Goal: Task Accomplishment & Management: Manage account settings

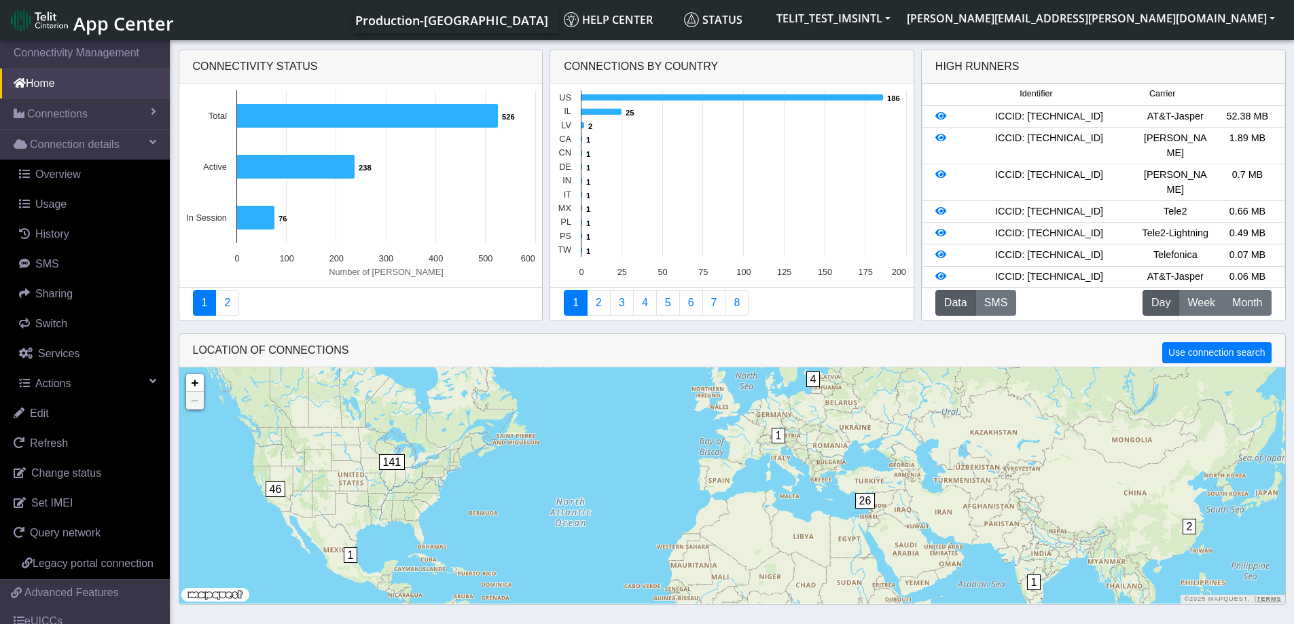
click at [57, 117] on span "Connections" at bounding box center [57, 114] width 60 height 16
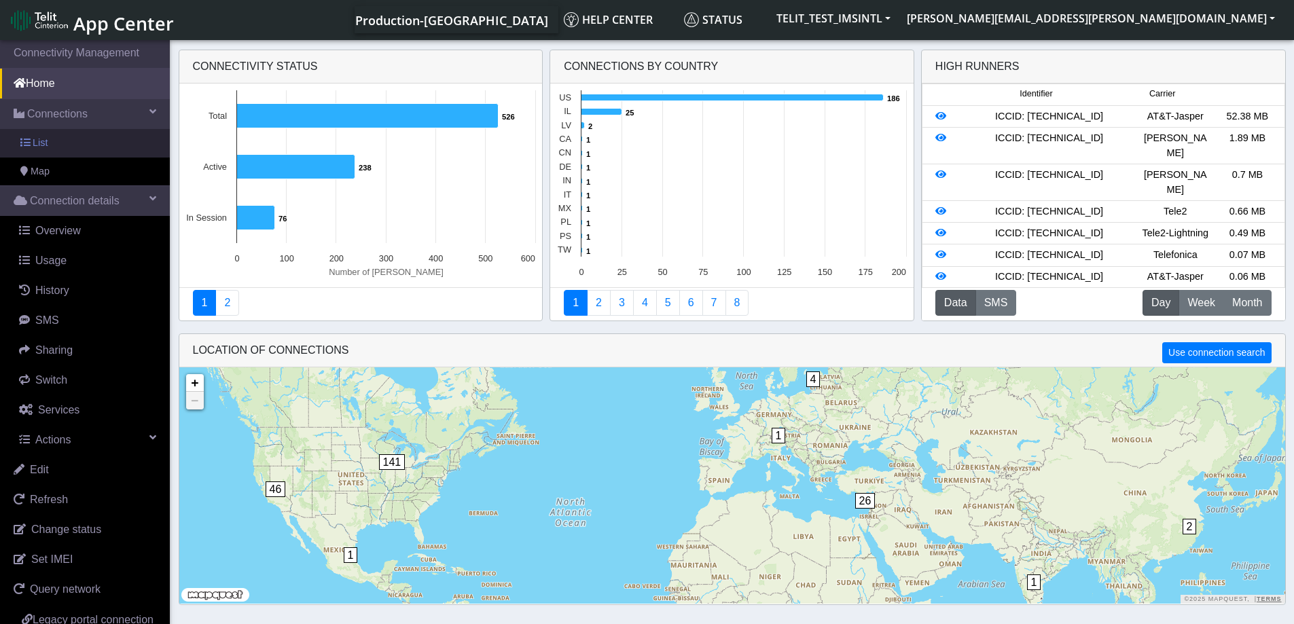
click at [52, 145] on link "List" at bounding box center [85, 143] width 170 height 29
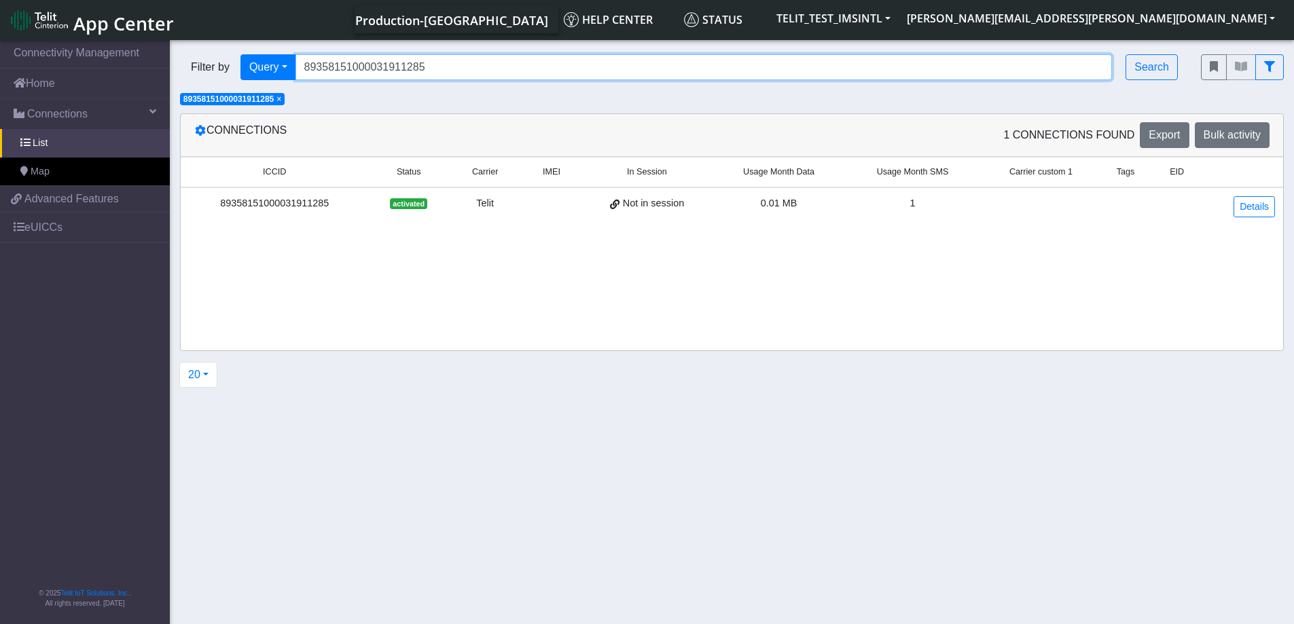
click at [432, 65] on input "89358151000031911285" at bounding box center [703, 67] width 817 height 26
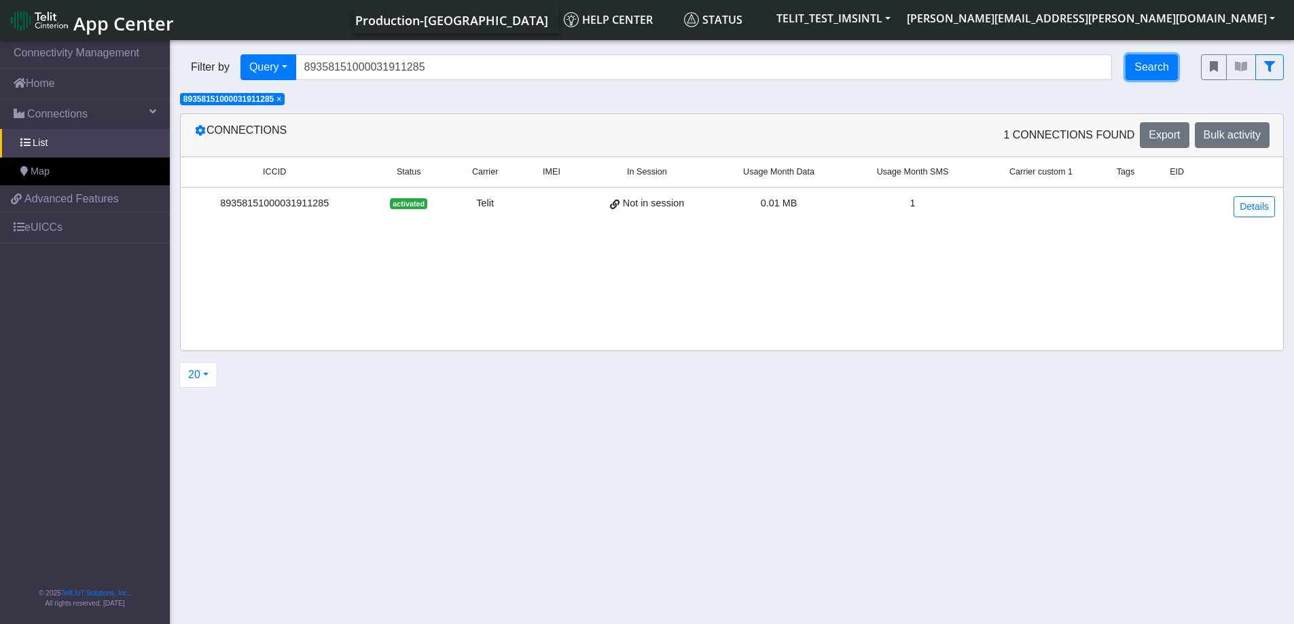
click at [1147, 76] on button "Search" at bounding box center [1151, 67] width 52 height 26
click at [253, 205] on div "89358151000031911285" at bounding box center [275, 203] width 172 height 15
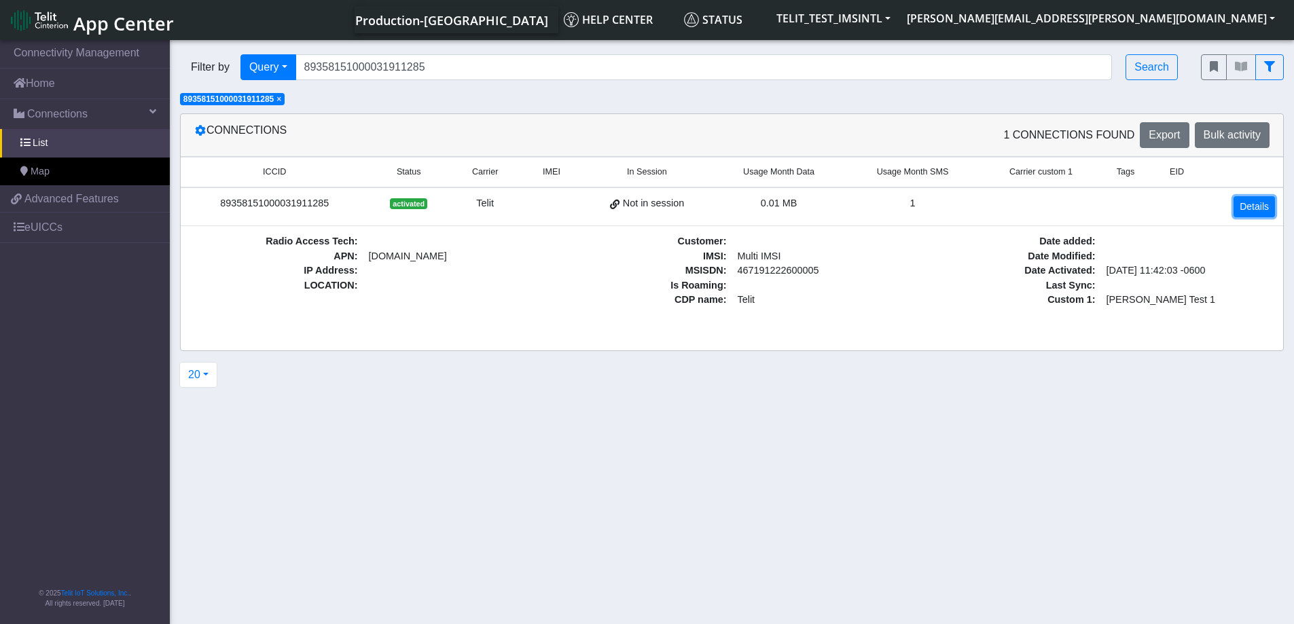
click at [1252, 213] on link "Details" at bounding box center [1253, 206] width 41 height 21
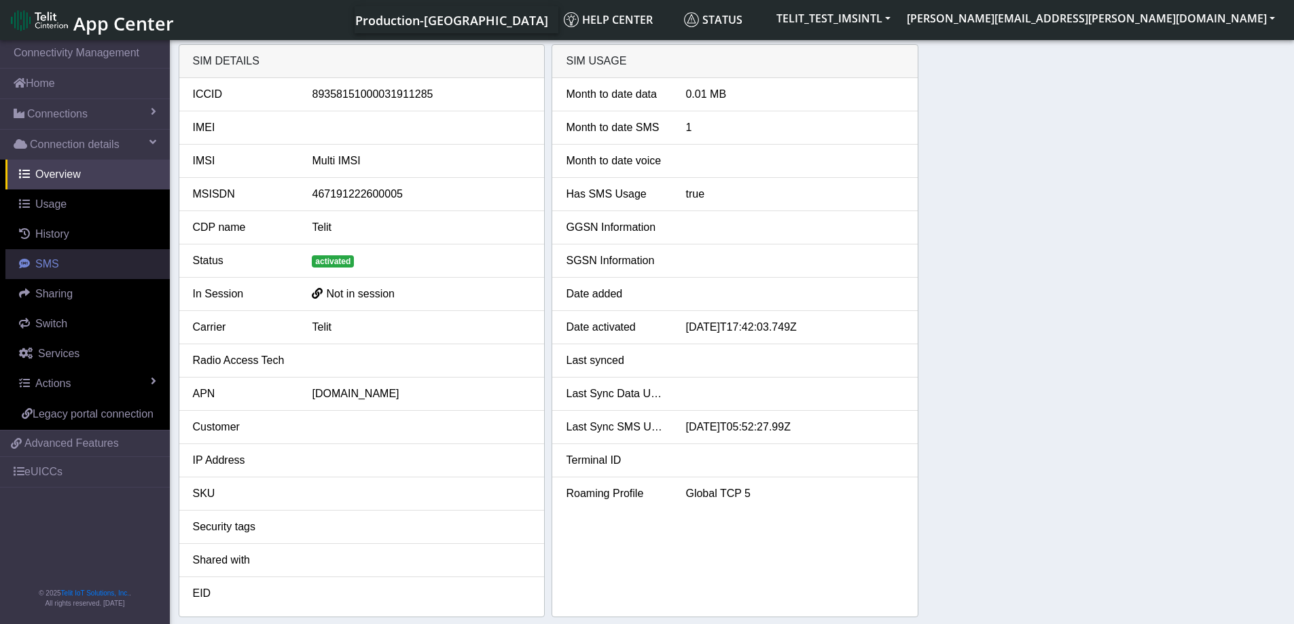
click at [55, 264] on span "SMS" at bounding box center [47, 264] width 24 height 12
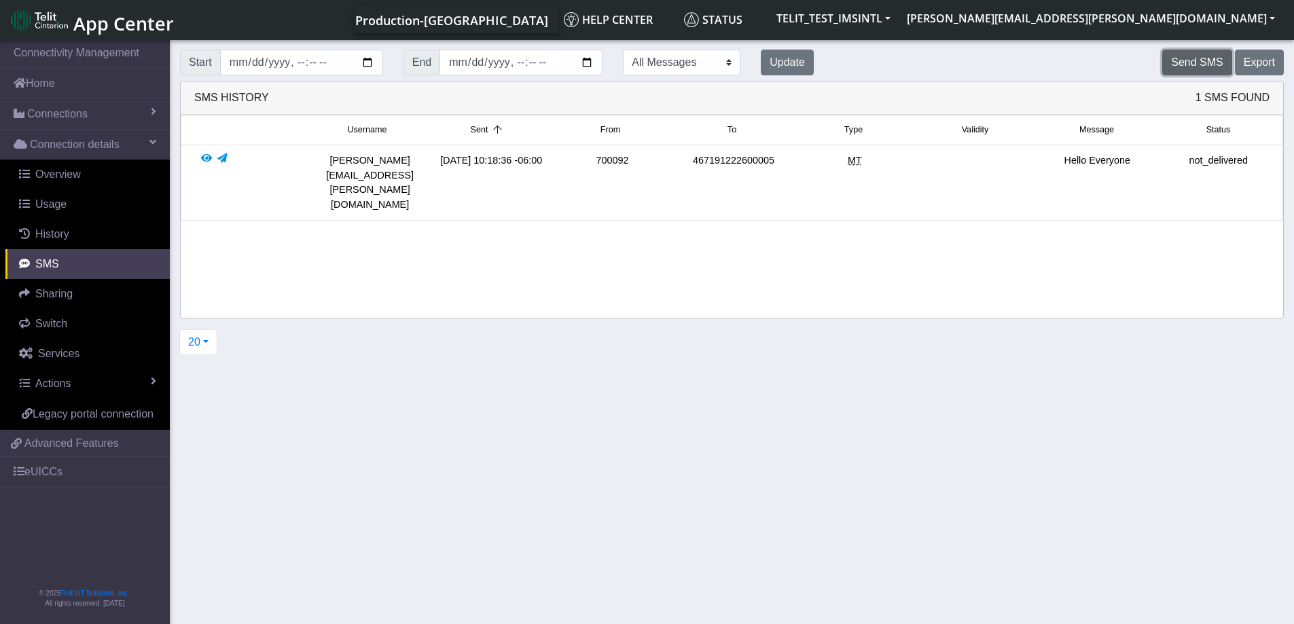
click at [1202, 67] on button "Send SMS" at bounding box center [1196, 63] width 69 height 26
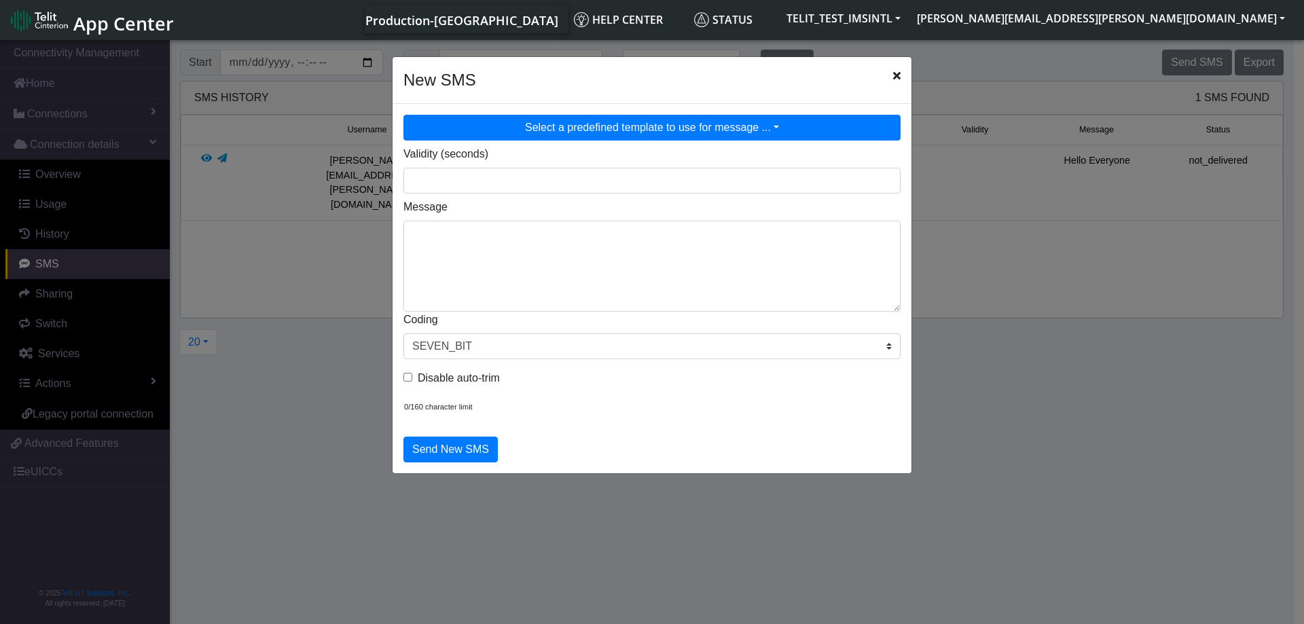
click at [677, 128] on button "Select a predefined template to use for message ..." at bounding box center [651, 128] width 497 height 26
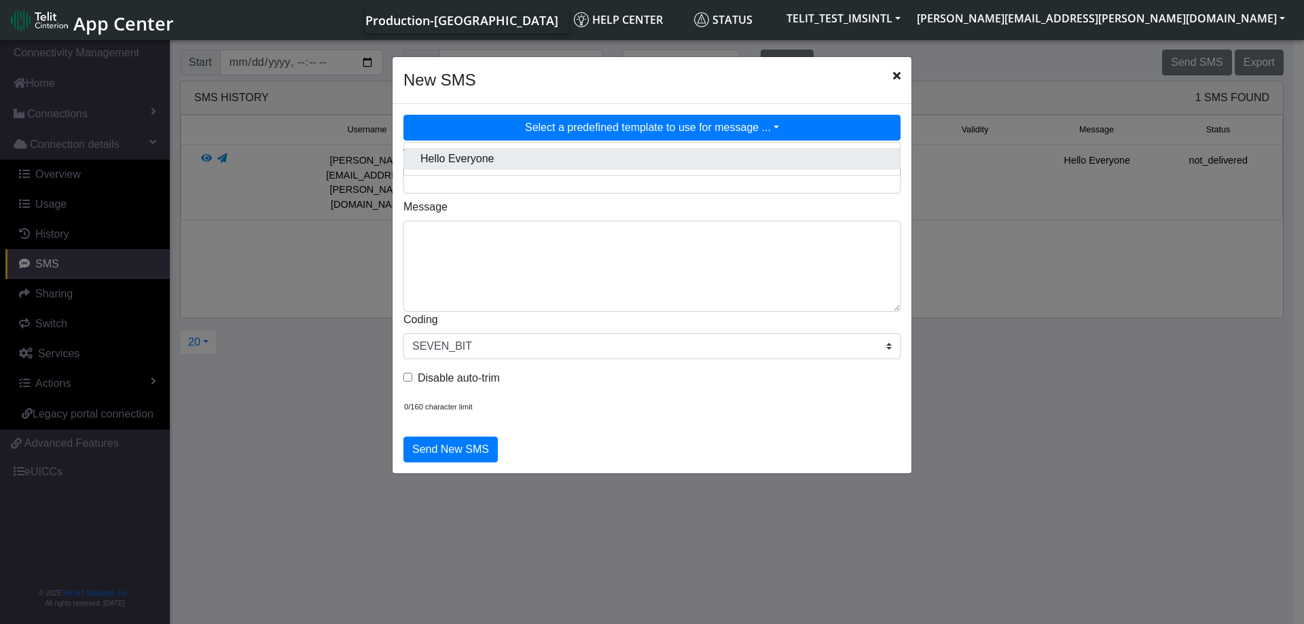
click at [450, 158] on button "Hello Everyone" at bounding box center [652, 159] width 496 height 22
type textarea "Hello Everyone"
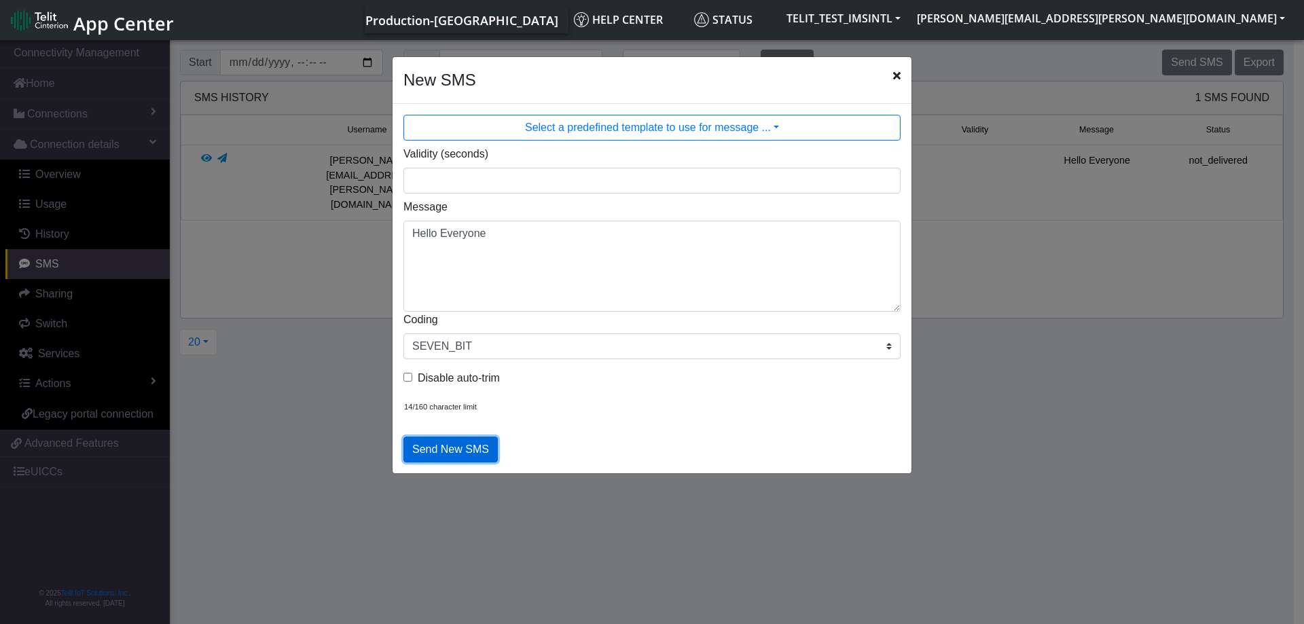
click at [446, 456] on button "Send New SMS" at bounding box center [450, 450] width 94 height 26
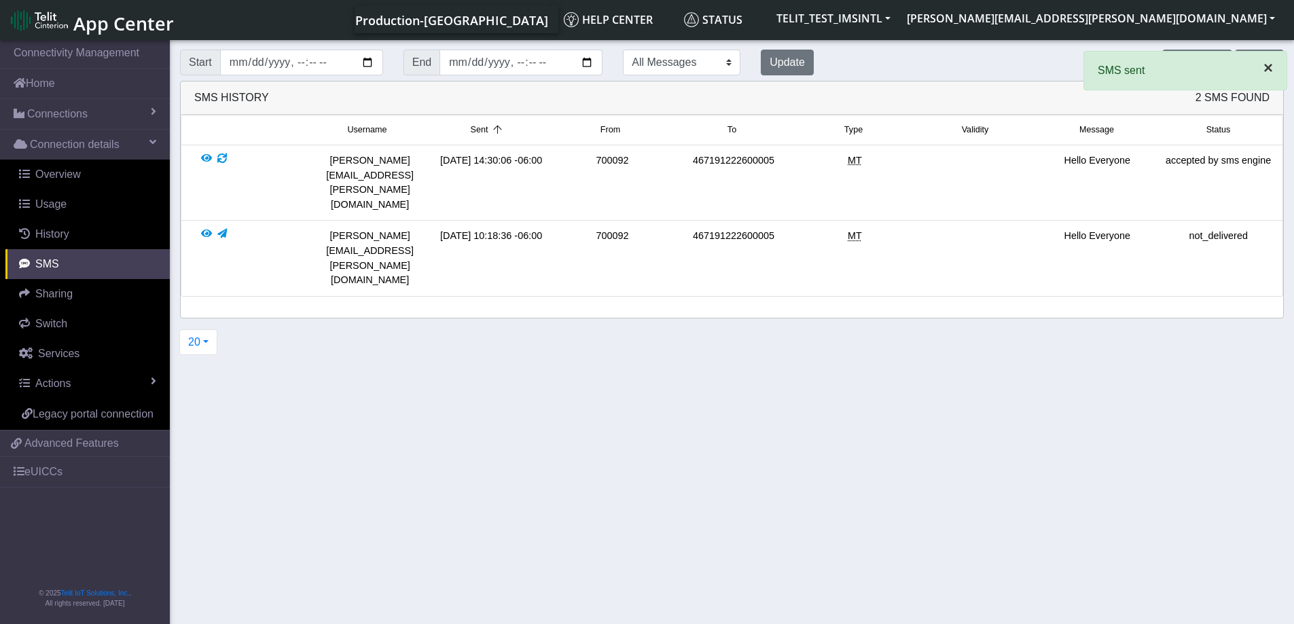
click at [1270, 69] on span "×" at bounding box center [1268, 67] width 10 height 18
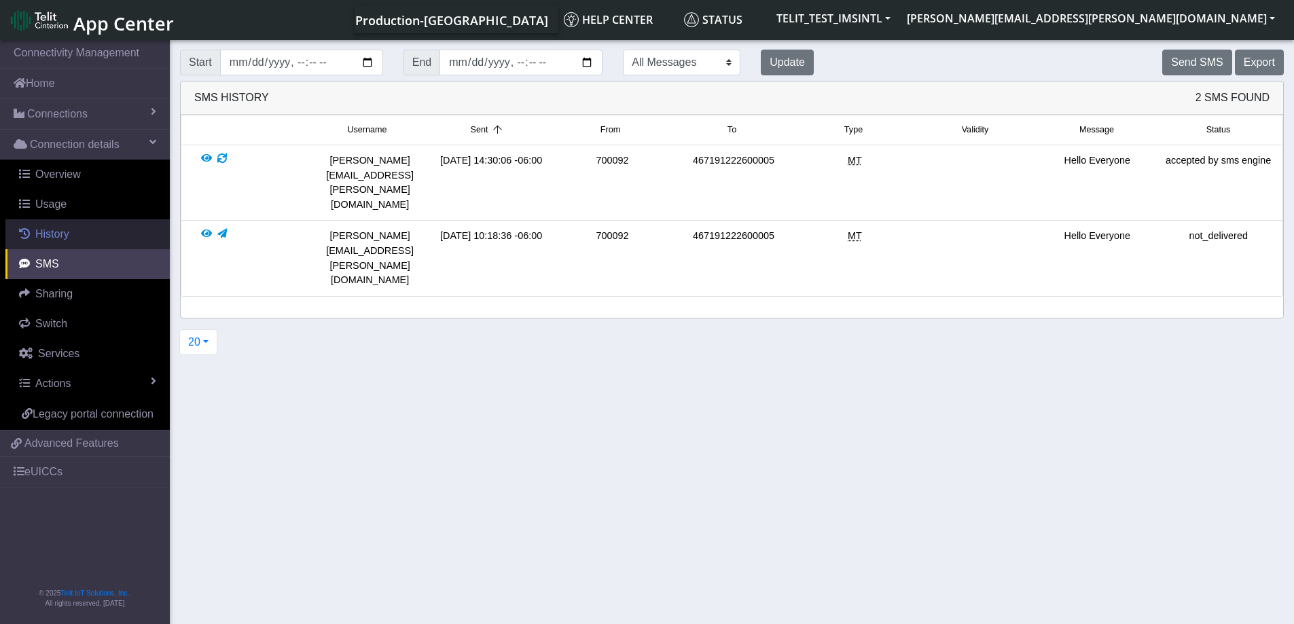
click at [48, 236] on span "History" at bounding box center [52, 234] width 34 height 12
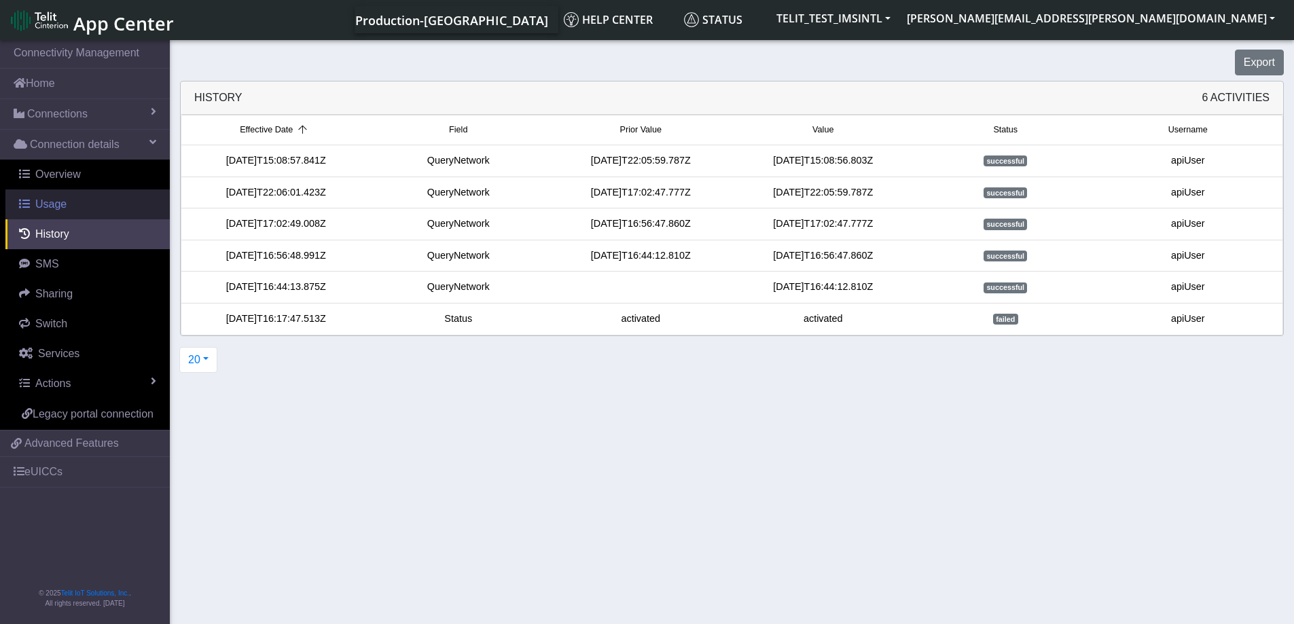
click at [49, 209] on span "Usage" at bounding box center [50, 204] width 31 height 12
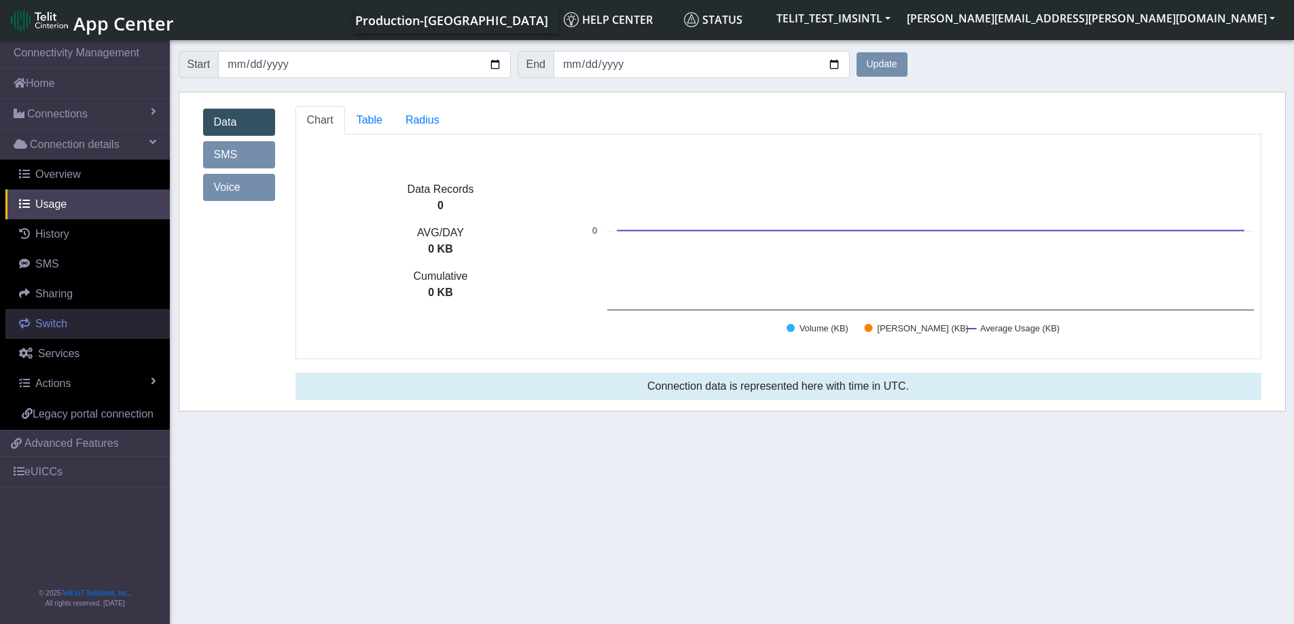
click at [54, 325] on span "Switch" at bounding box center [51, 324] width 32 height 12
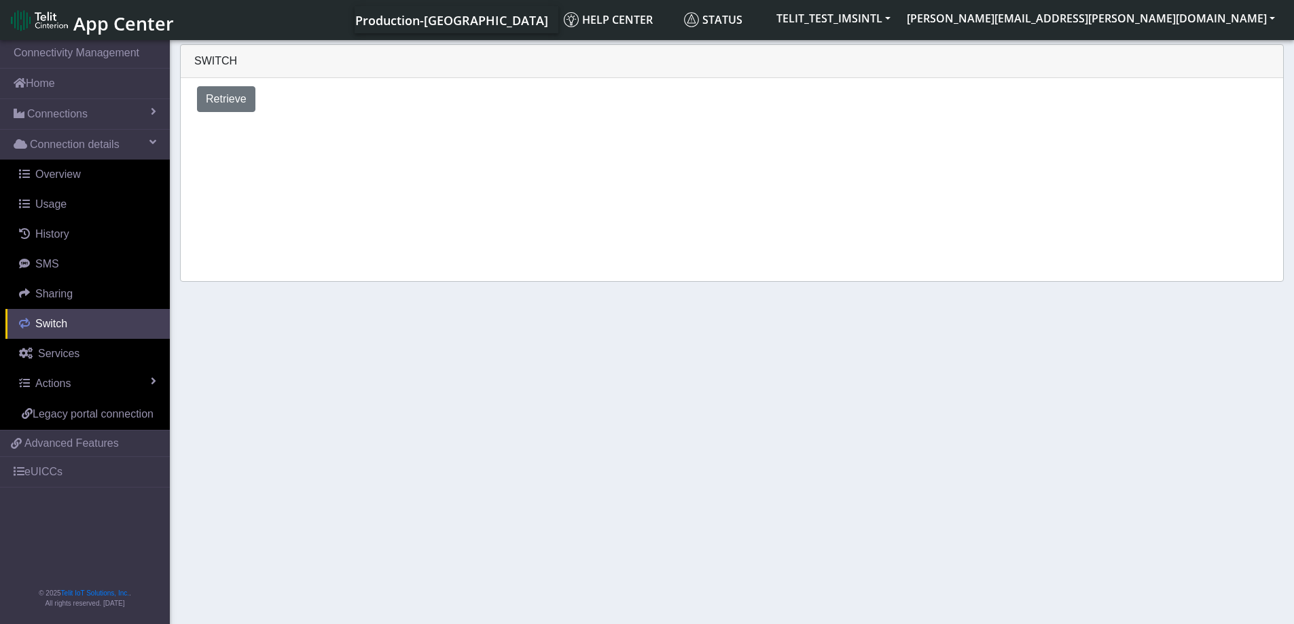
click at [58, 324] on span "Switch" at bounding box center [51, 324] width 32 height 12
click at [223, 100] on span "Retrieve" at bounding box center [226, 99] width 41 height 12
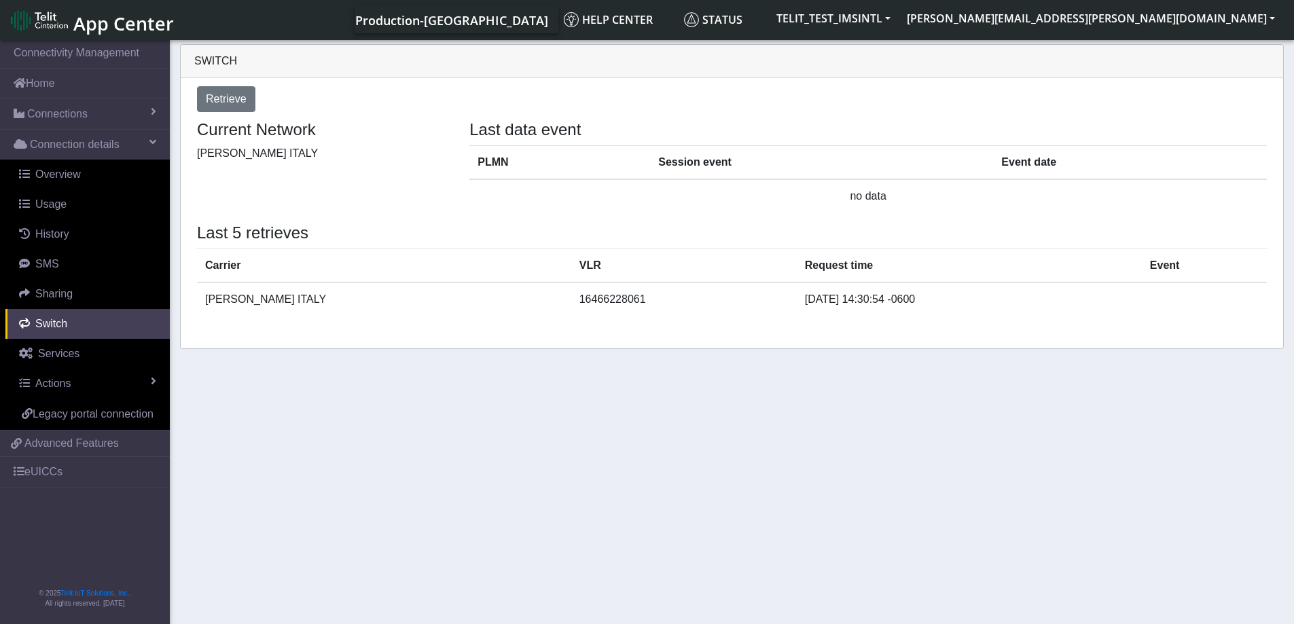
select select "[GEOGRAPHIC_DATA]"
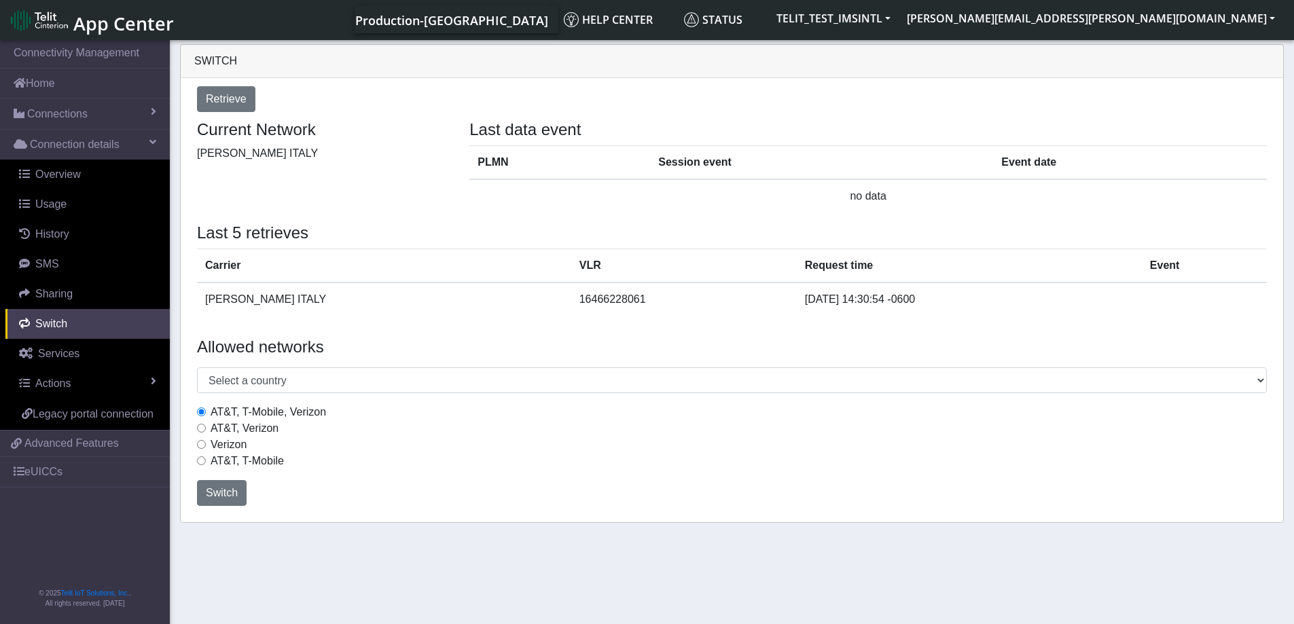
click at [201, 458] on input "AT&T, T-Mobile" at bounding box center [201, 460] width 9 height 9
radio input "true"
click at [219, 495] on span "Switch" at bounding box center [222, 493] width 32 height 12
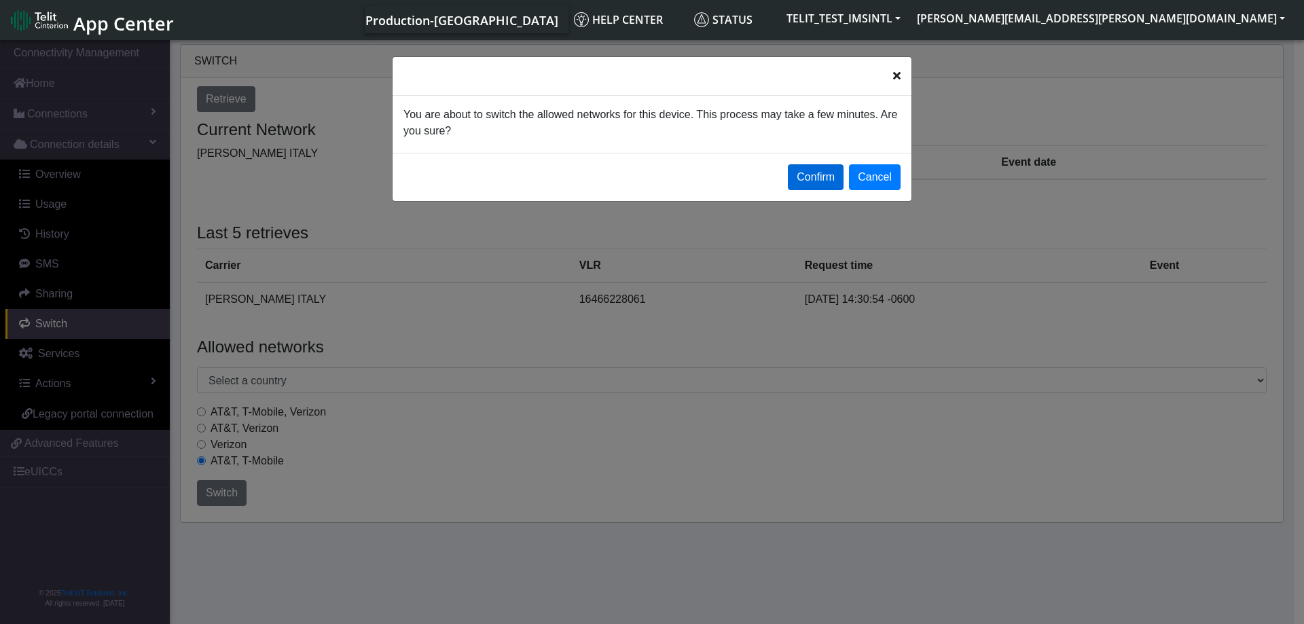
click at [812, 174] on button "Confirm" at bounding box center [816, 177] width 56 height 26
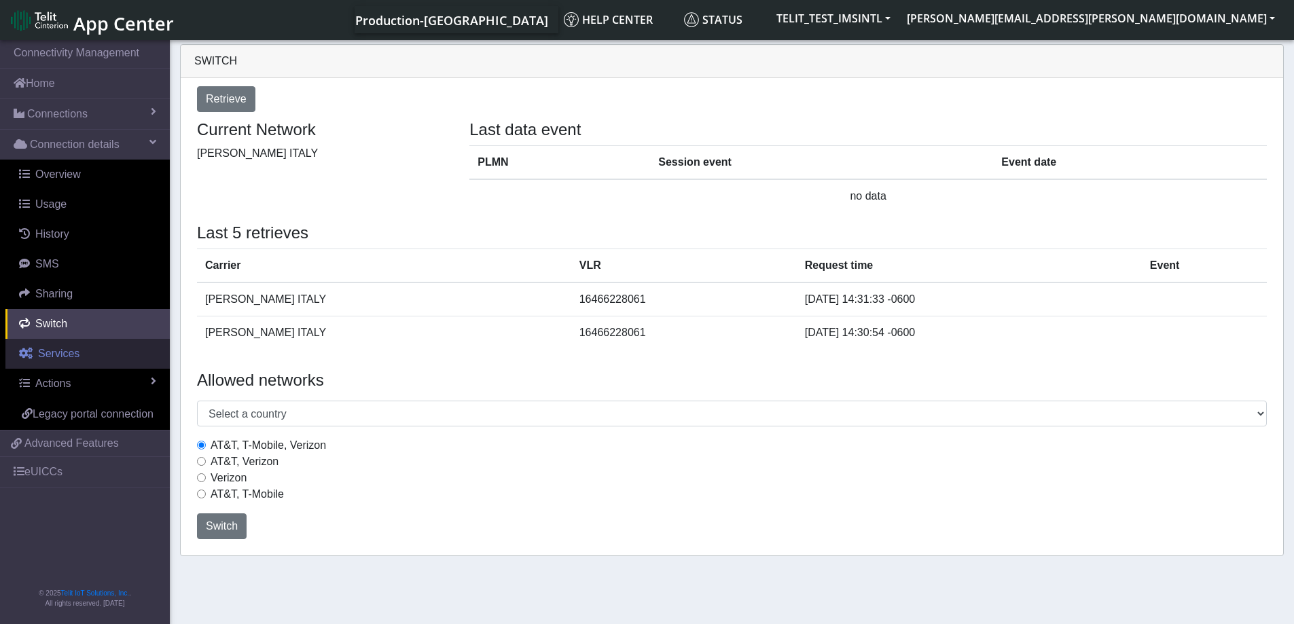
click at [67, 356] on span "Services" at bounding box center [58, 354] width 41 height 12
select select "2: 6"
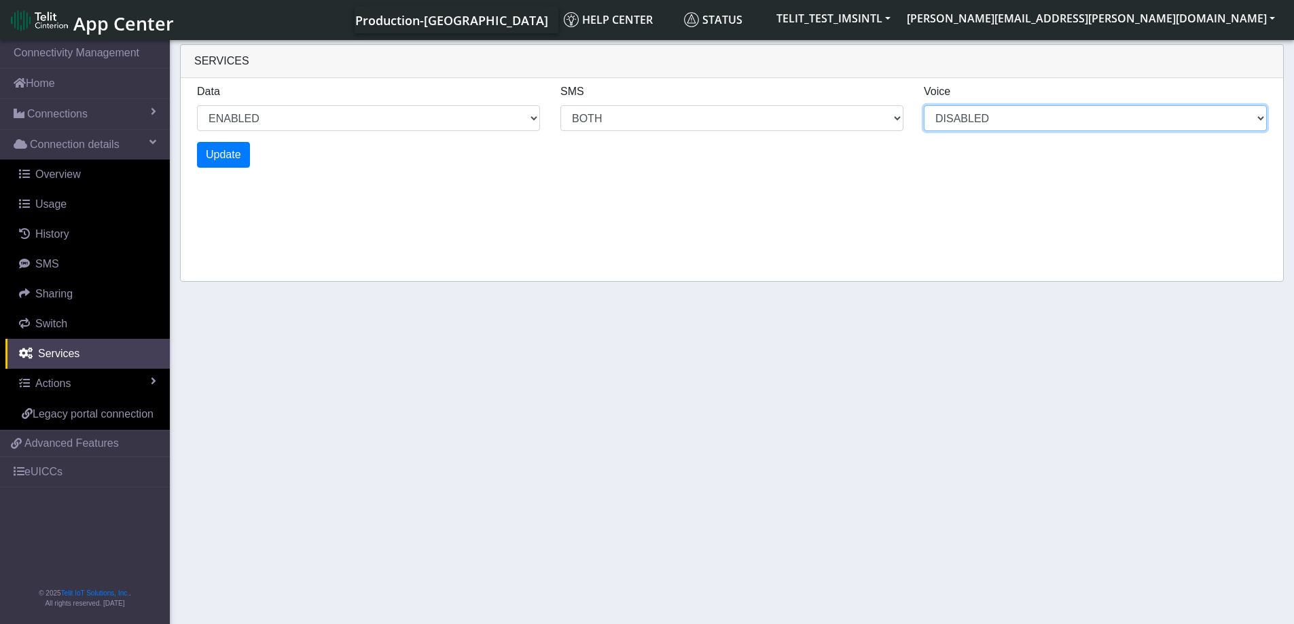
click at [996, 118] on select "DISABLED" at bounding box center [1095, 118] width 343 height 26
click at [659, 182] on div "Services Data ENABLED DISABLED SMS MO MT BOTH DISABLED Voice DISABLED Update" at bounding box center [732, 163] width 1104 height 238
select select "2: 0"
select select "6: 6"
select select "1: 0"
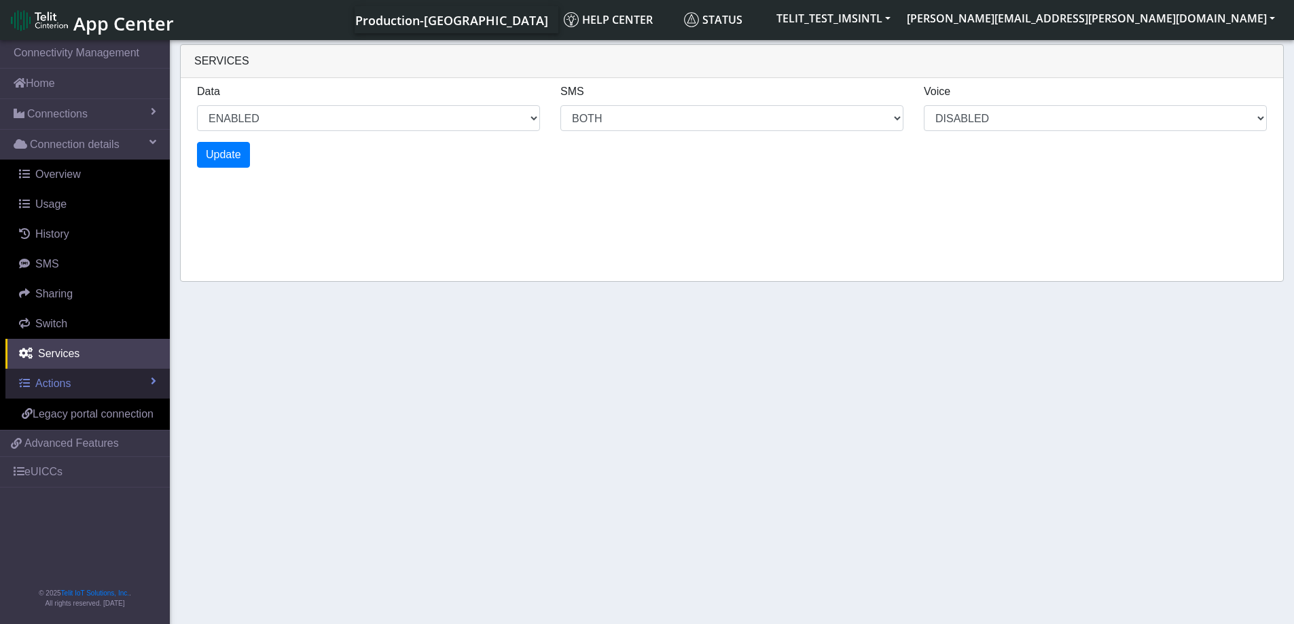
click at [56, 386] on span "Actions" at bounding box center [52, 384] width 35 height 12
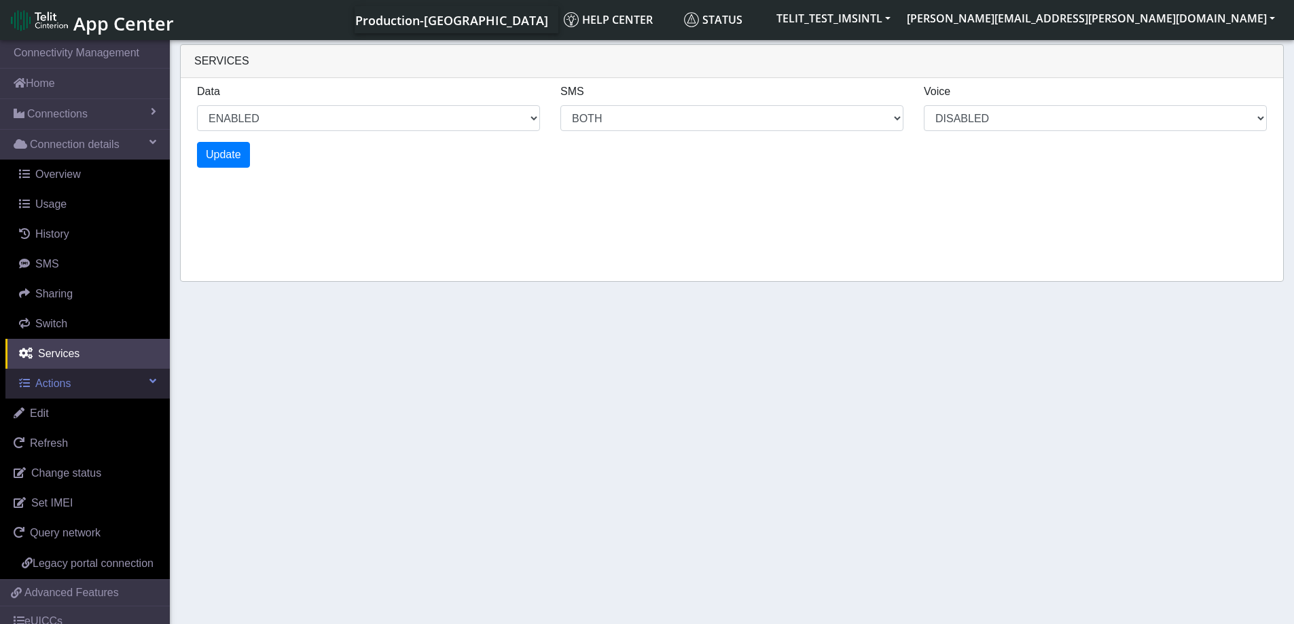
scroll to position [68, 0]
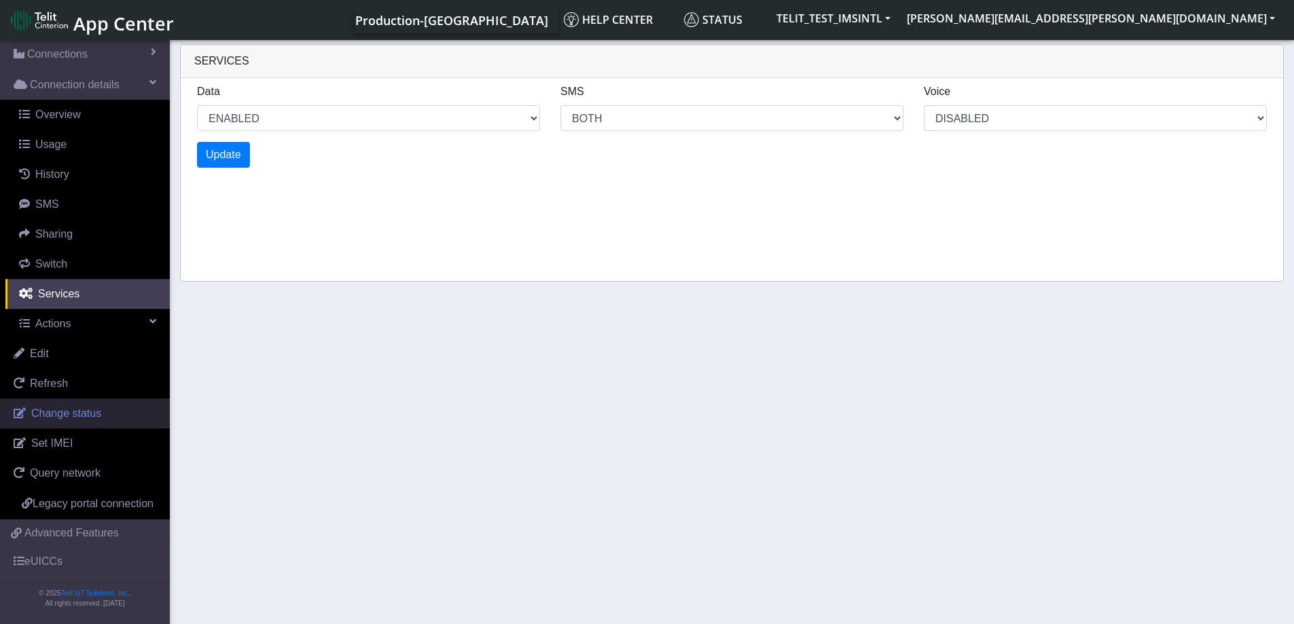
click at [58, 408] on span "Change status" at bounding box center [66, 414] width 70 height 12
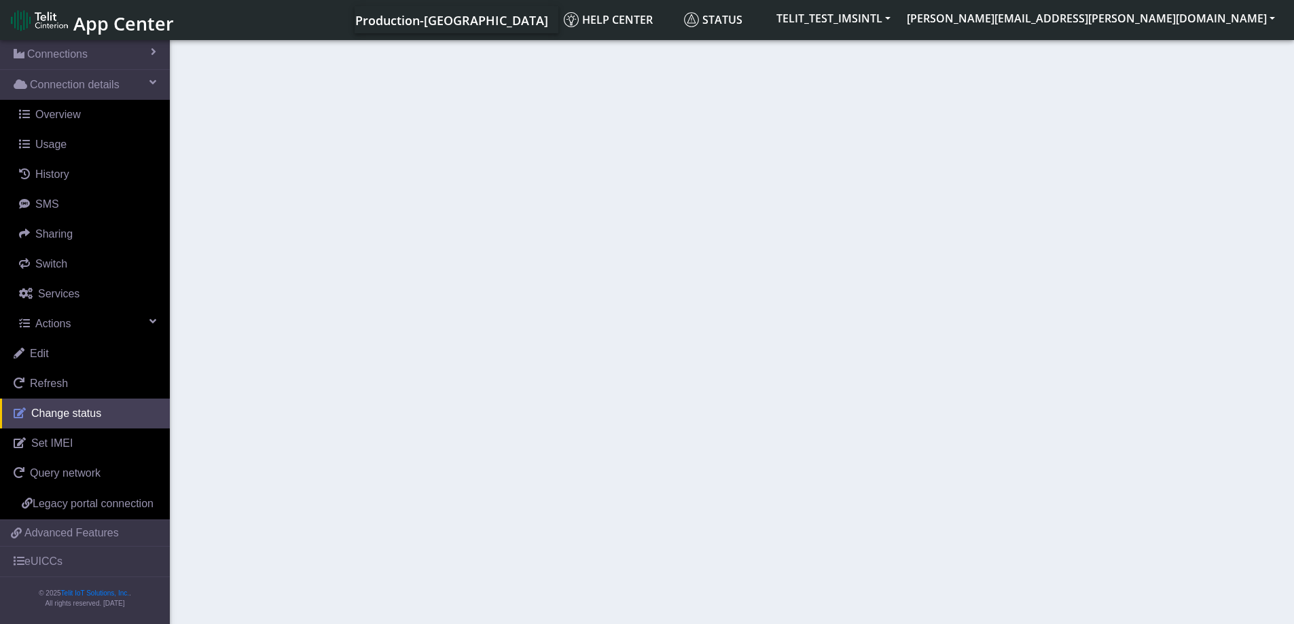
select select "activated"
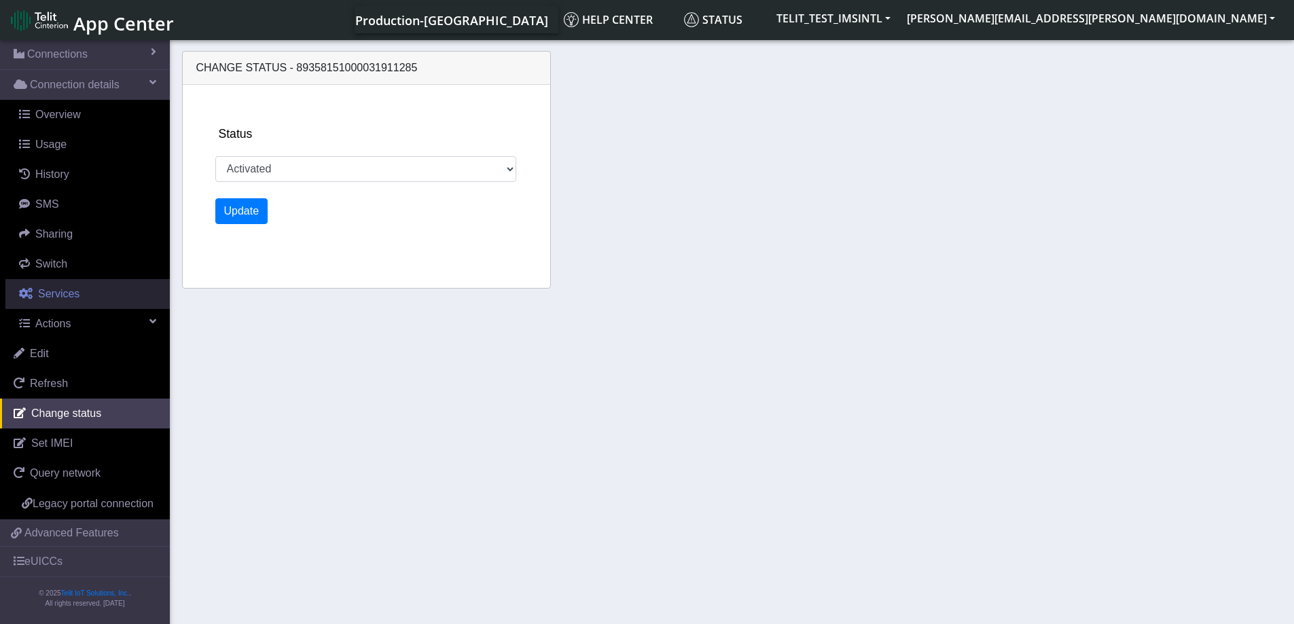
click at [46, 288] on span "Services" at bounding box center [58, 294] width 41 height 12
select select "2: 6"
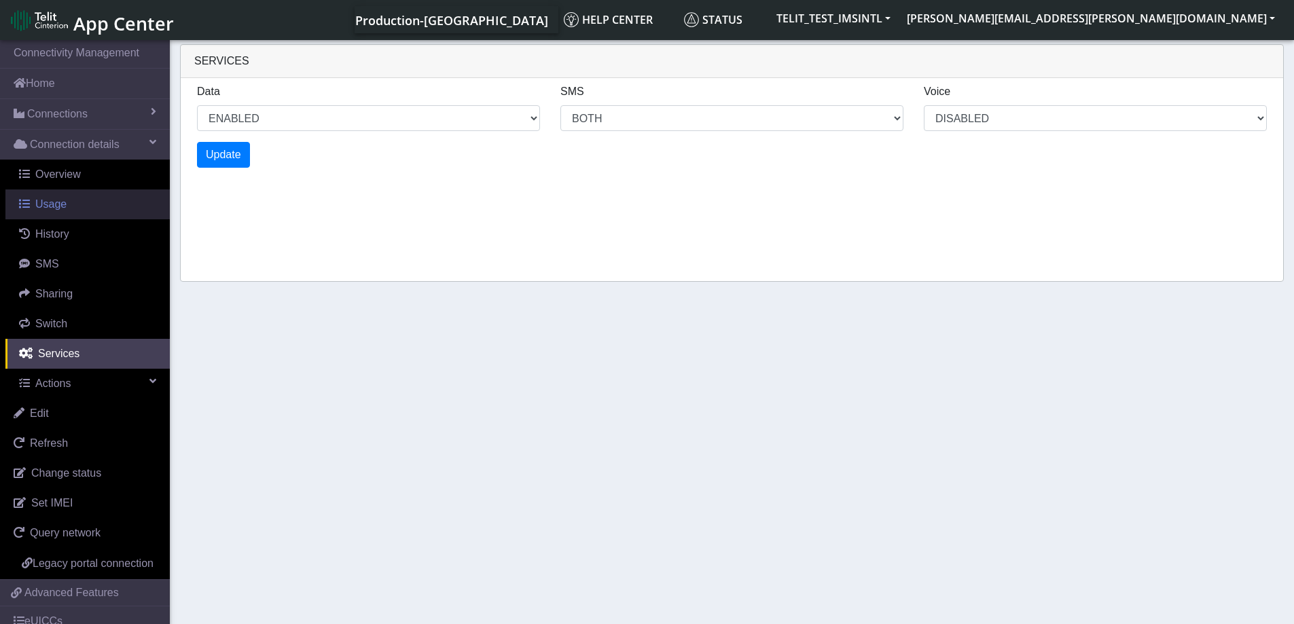
click at [67, 193] on link "Usage" at bounding box center [87, 204] width 164 height 30
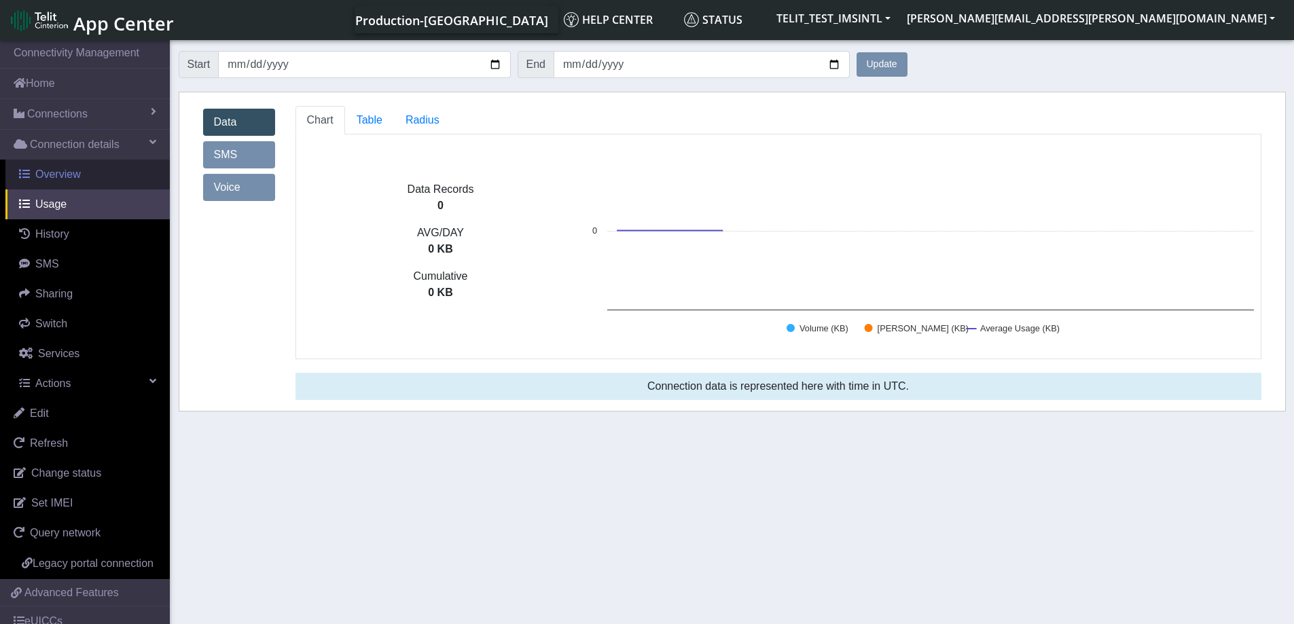
click at [66, 175] on span "Overview" at bounding box center [58, 174] width 46 height 12
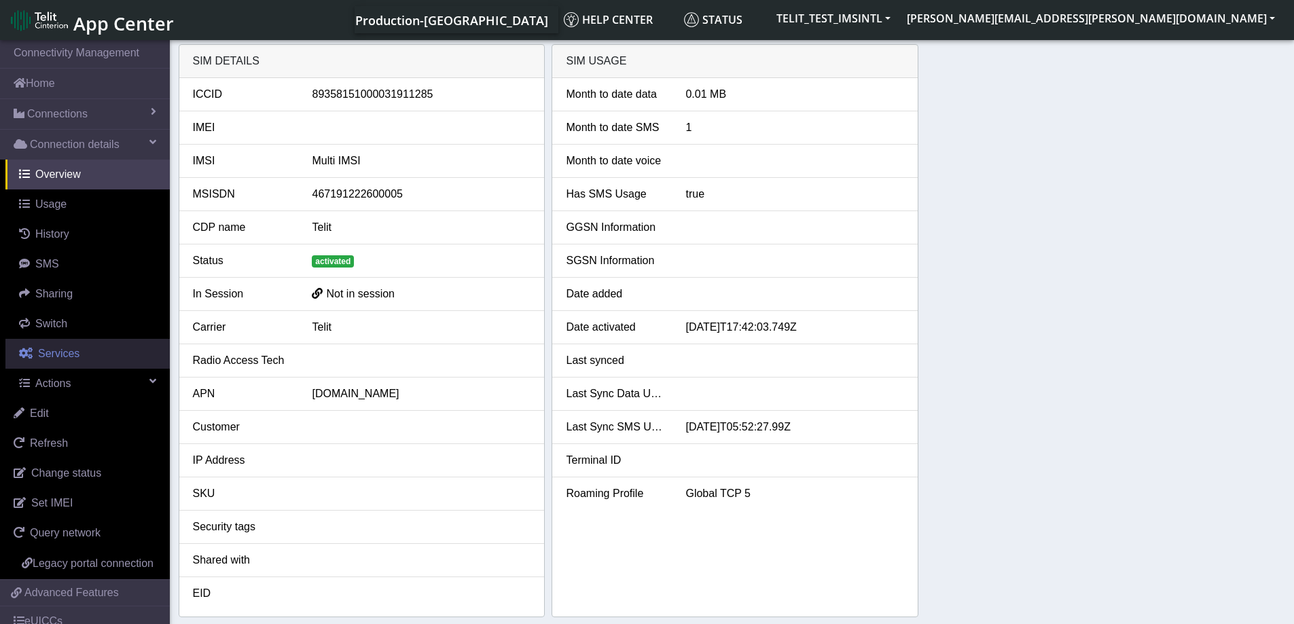
click at [67, 348] on span "Services" at bounding box center [58, 354] width 41 height 12
select select "2: 6"
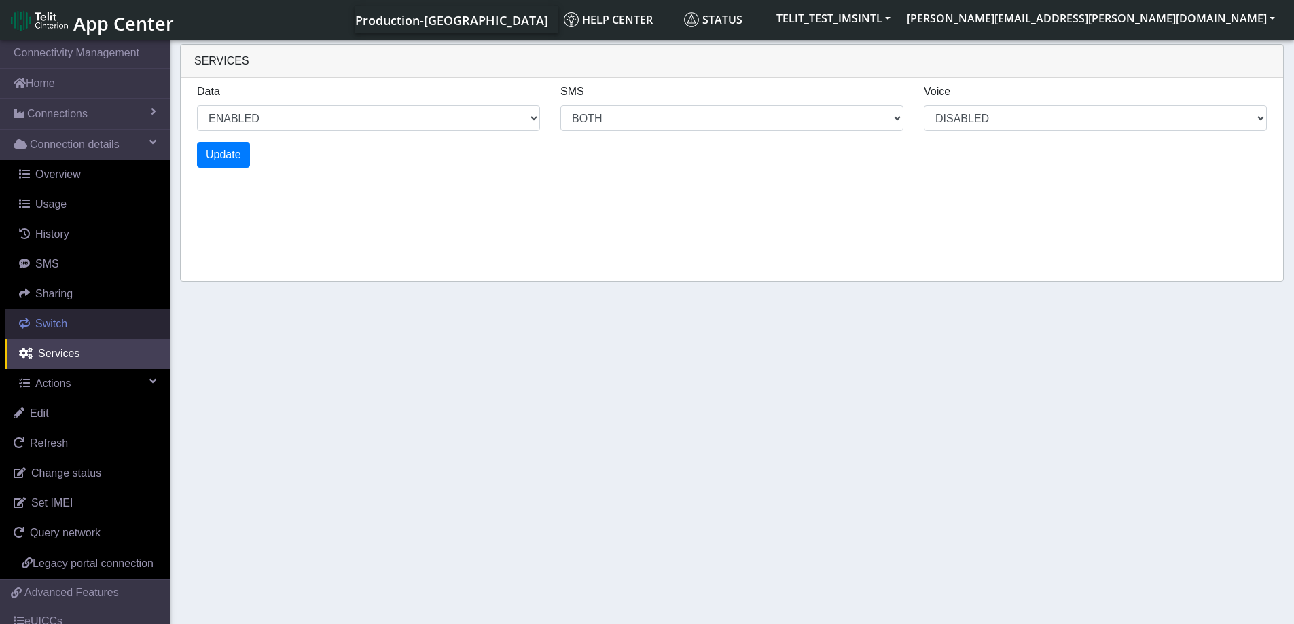
click at [56, 329] on span "Switch" at bounding box center [51, 324] width 32 height 12
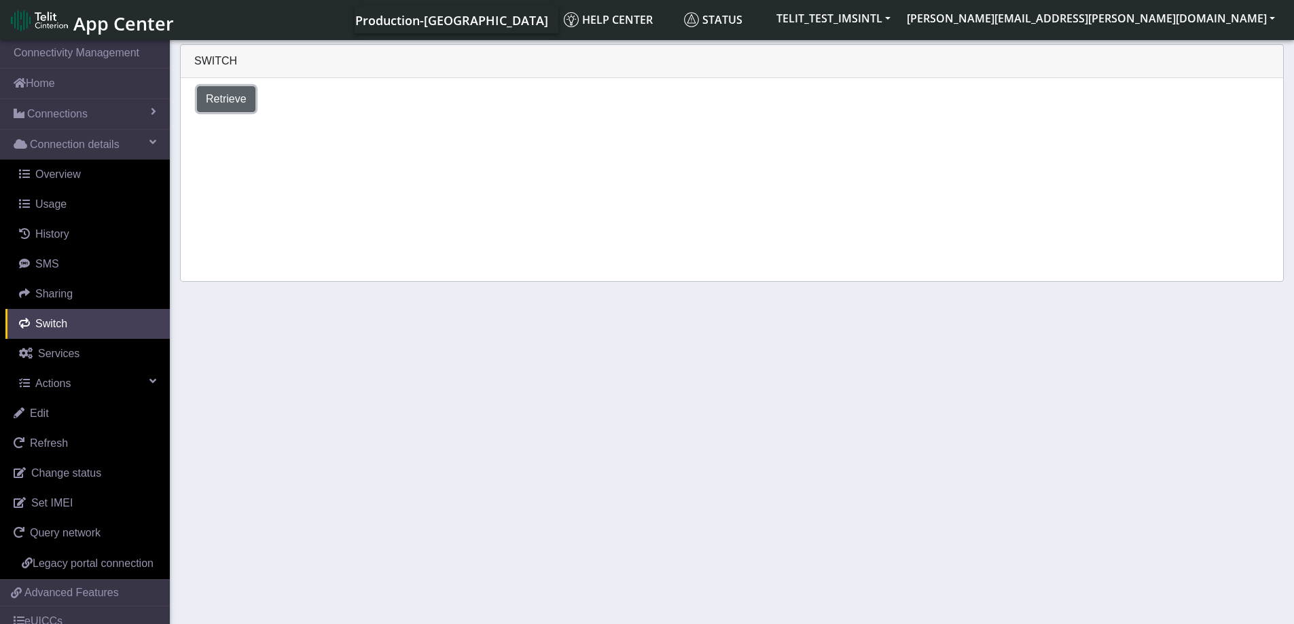
click at [226, 100] on span "Retrieve" at bounding box center [226, 99] width 41 height 12
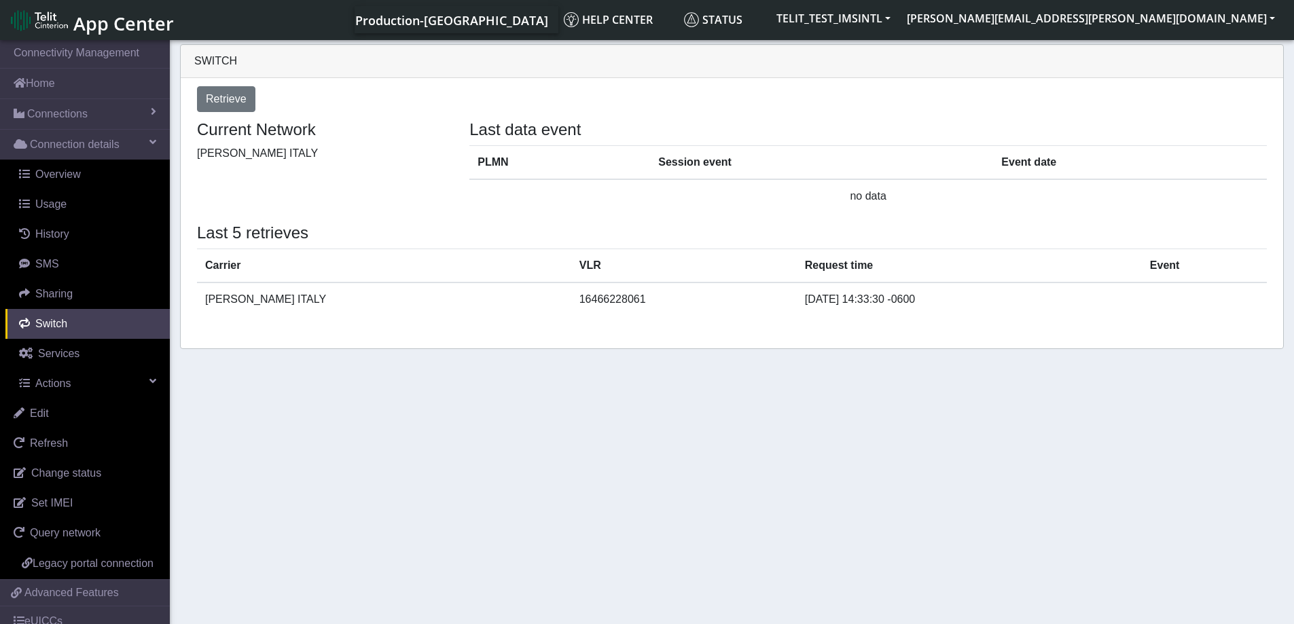
select select "[GEOGRAPHIC_DATA]"
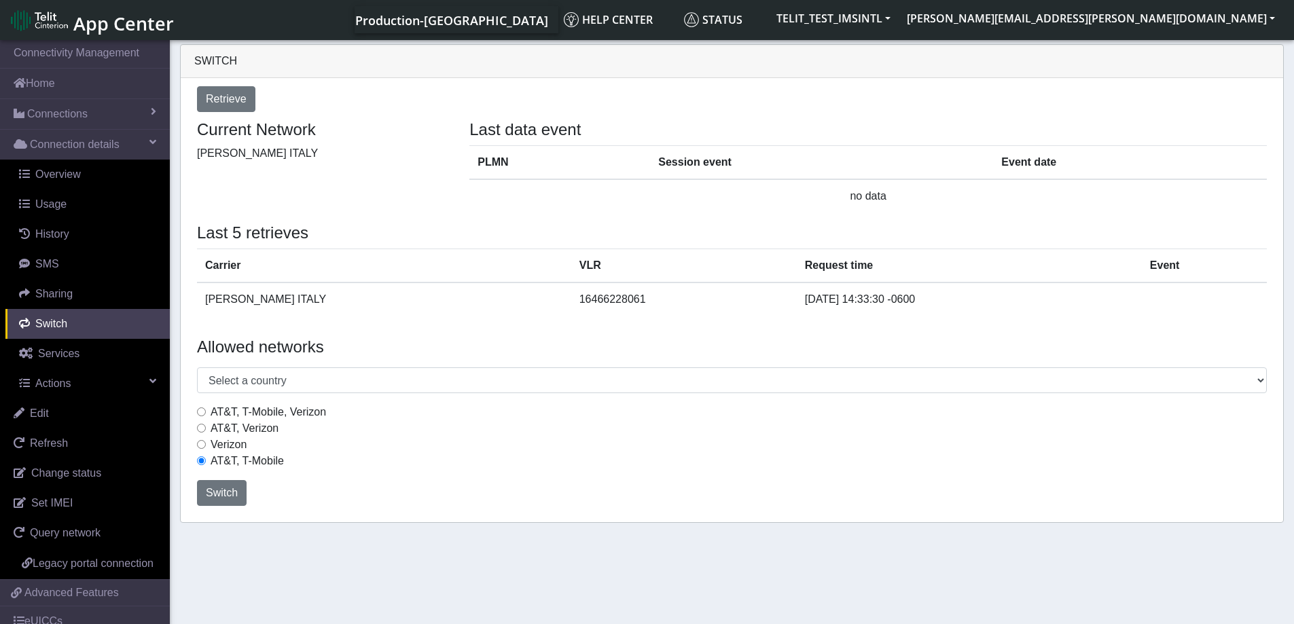
click at [200, 431] on input "AT&T, Verizon" at bounding box center [201, 428] width 9 height 9
radio input "true"
click at [223, 494] on span "Switch" at bounding box center [222, 493] width 32 height 12
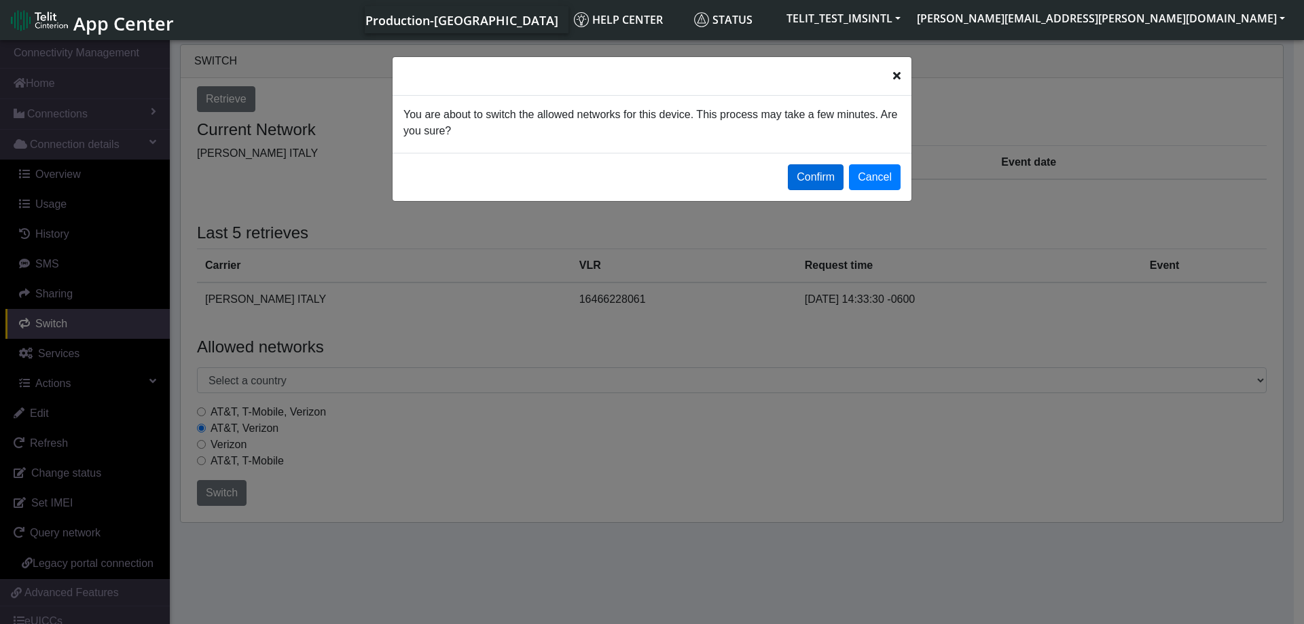
click at [806, 171] on button "Confirm" at bounding box center [816, 177] width 56 height 26
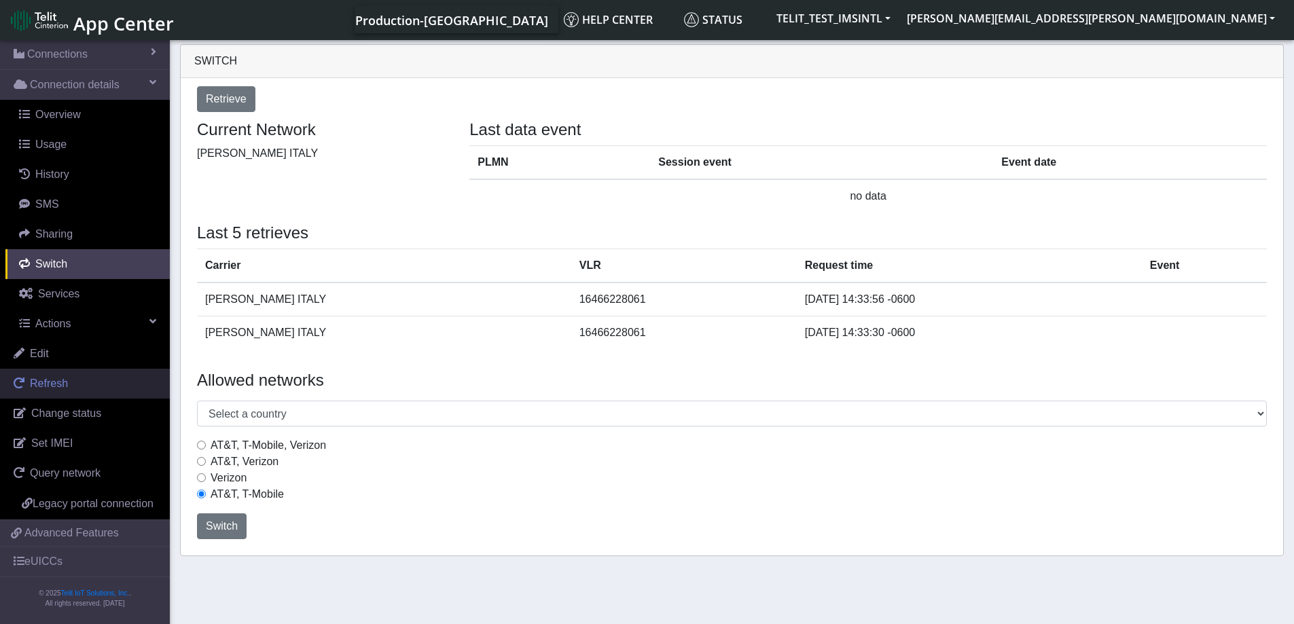
scroll to position [76, 0]
click at [224, 98] on span "Retrieve" at bounding box center [226, 99] width 41 height 12
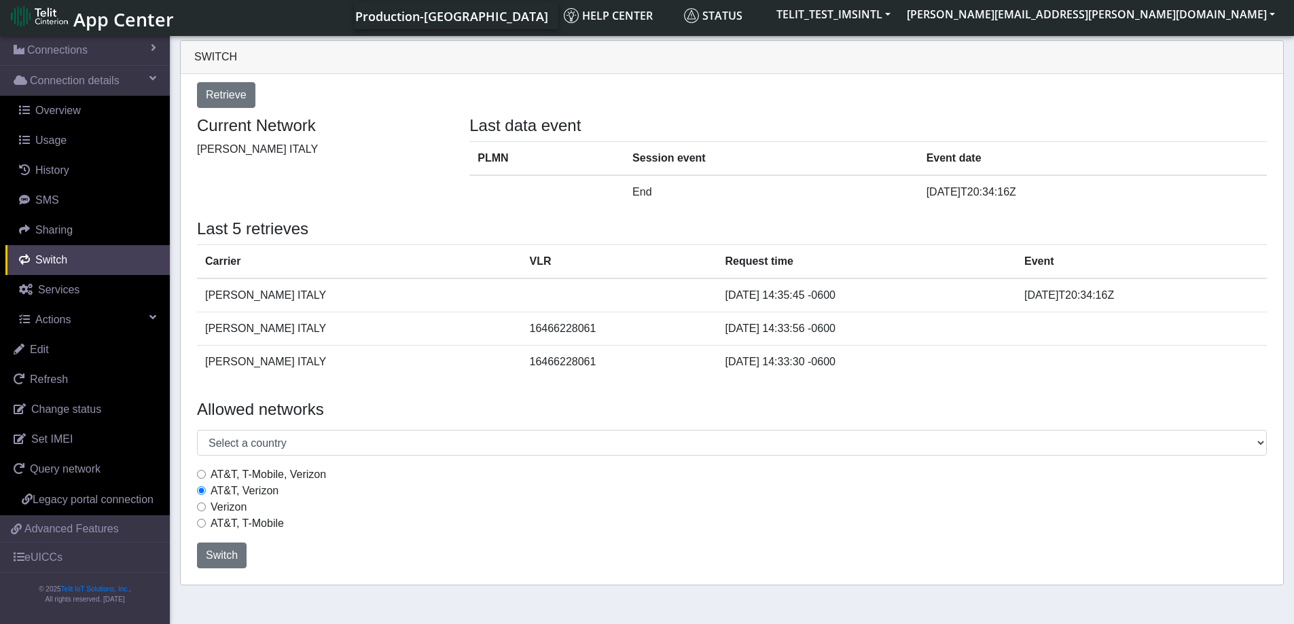
scroll to position [5, 0]
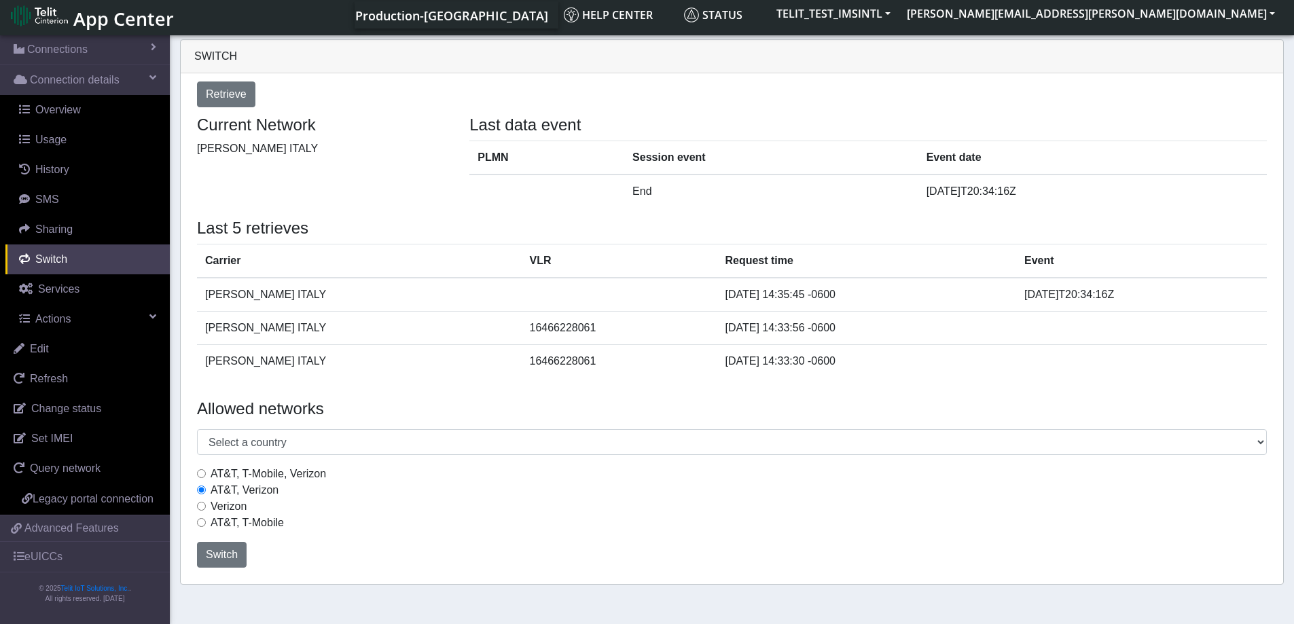
click at [203, 477] on input "AT&T, T-Mobile, Verizon" at bounding box center [201, 473] width 9 height 9
radio input "true"
click at [202, 506] on input "Verizon" at bounding box center [201, 506] width 9 height 9
radio input "true"
click at [233, 560] on span "Switch" at bounding box center [222, 555] width 32 height 12
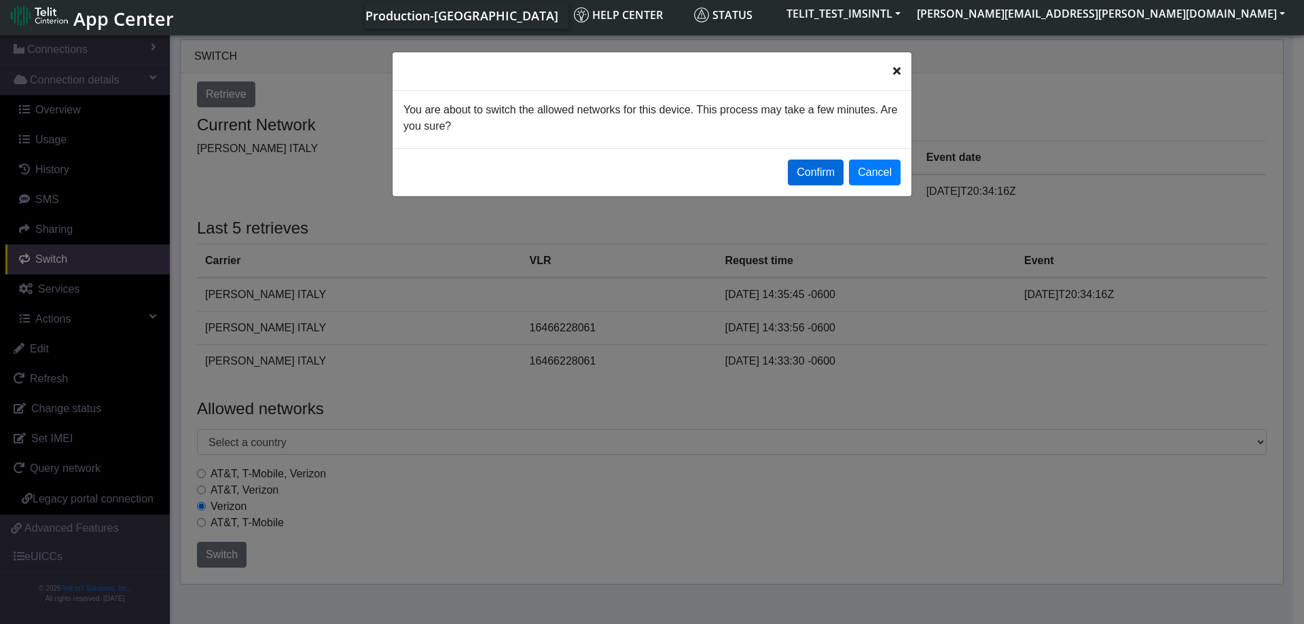
click at [810, 173] on button "Confirm" at bounding box center [816, 173] width 56 height 26
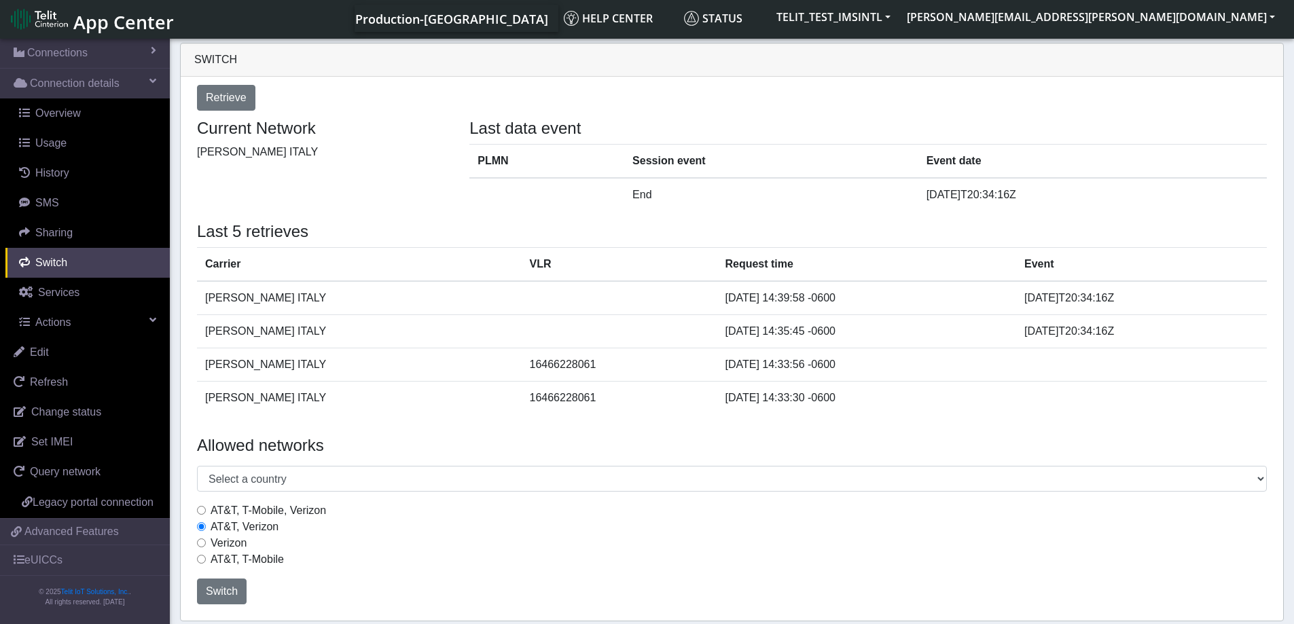
scroll to position [0, 0]
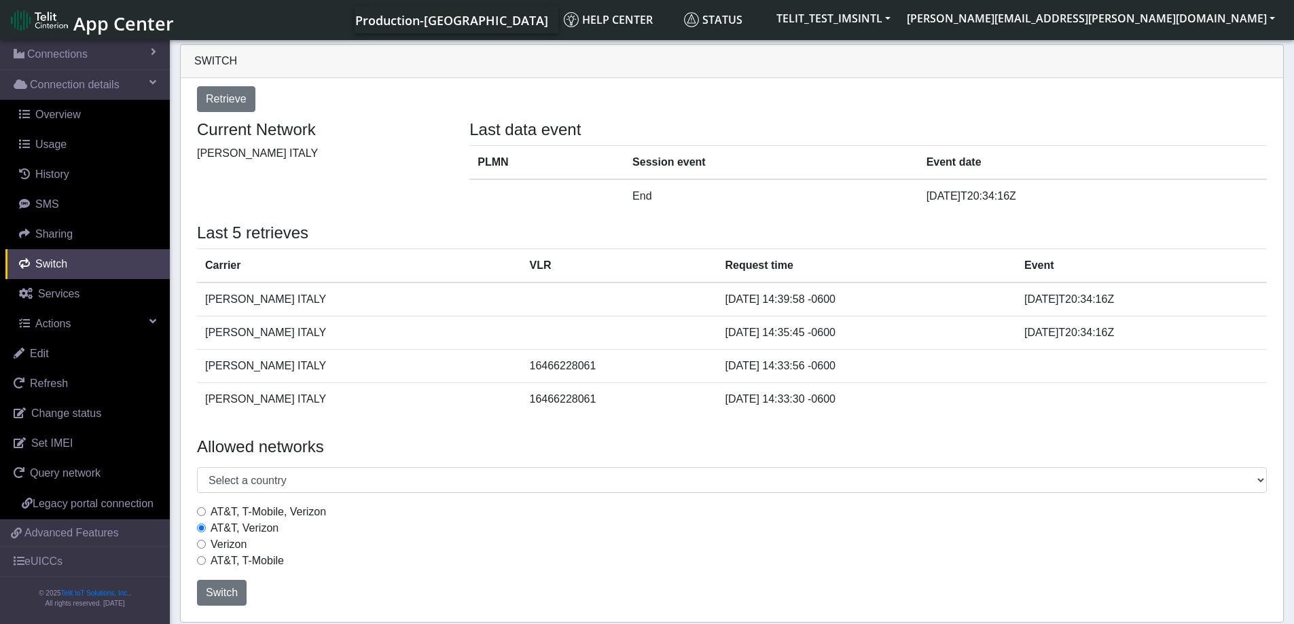
click at [199, 545] on input "Verizon" at bounding box center [201, 544] width 9 height 9
radio input "true"
click at [221, 595] on span "Switch" at bounding box center [222, 593] width 32 height 12
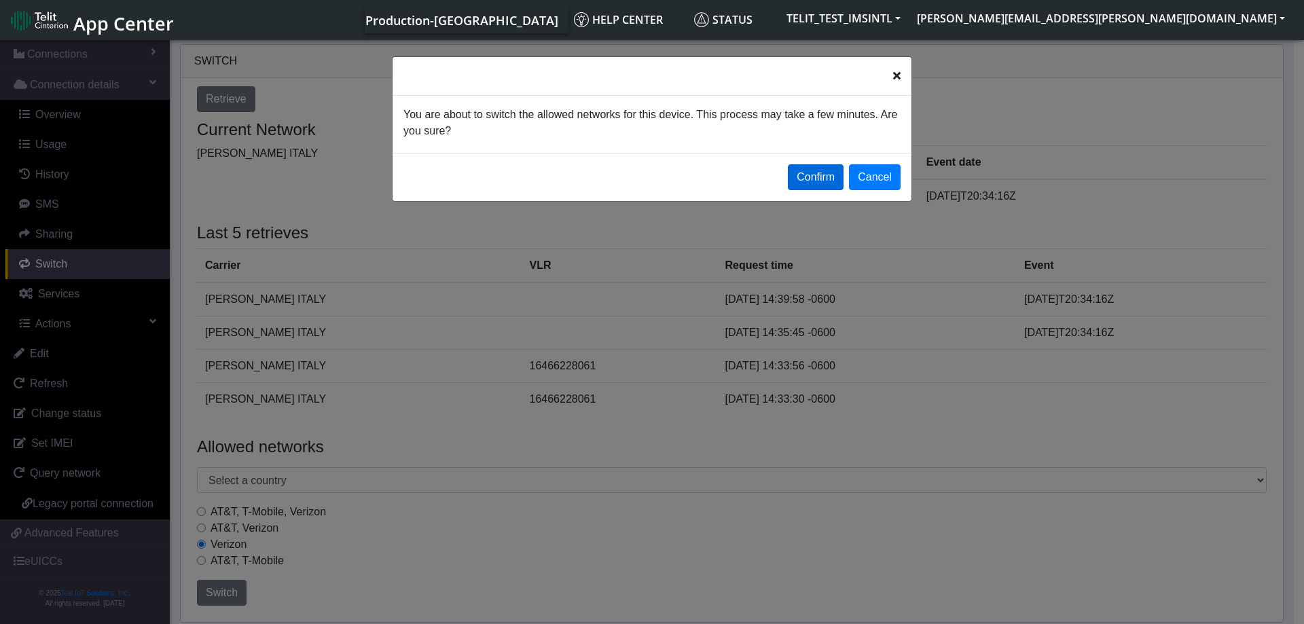
click at [816, 181] on button "Confirm" at bounding box center [816, 177] width 56 height 26
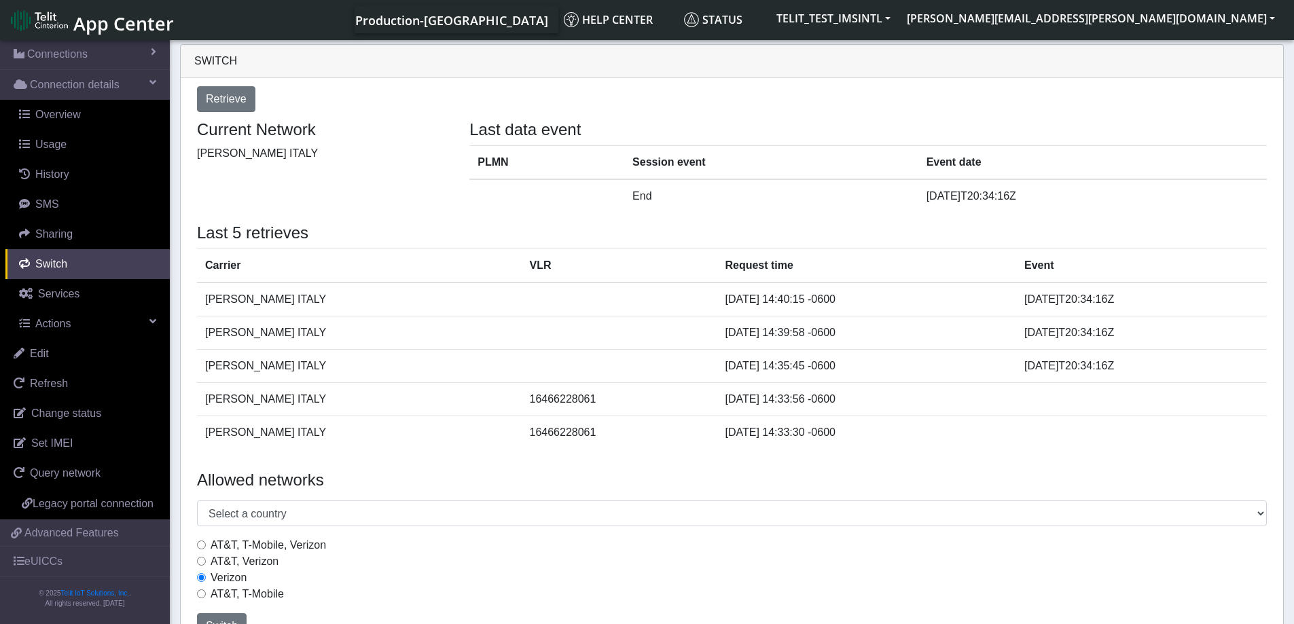
scroll to position [32, 0]
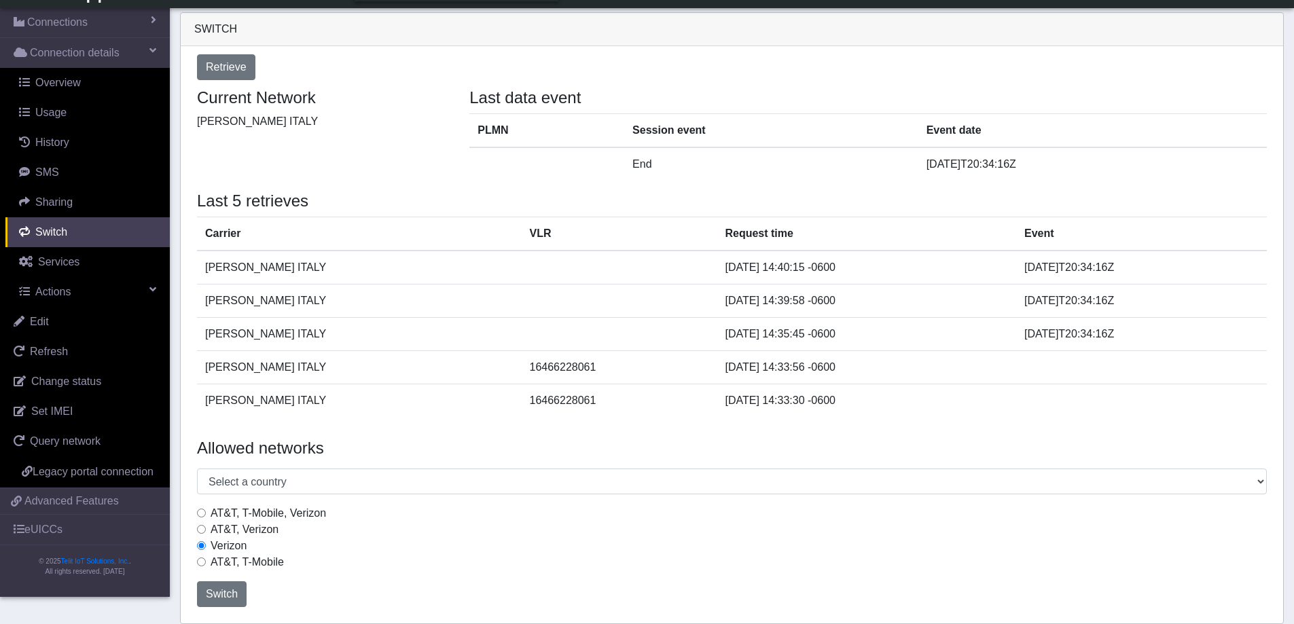
click at [201, 514] on input "AT&T, T-Mobile, Verizon" at bounding box center [201, 513] width 9 height 9
radio input "true"
click at [219, 598] on span "Switch" at bounding box center [222, 594] width 32 height 12
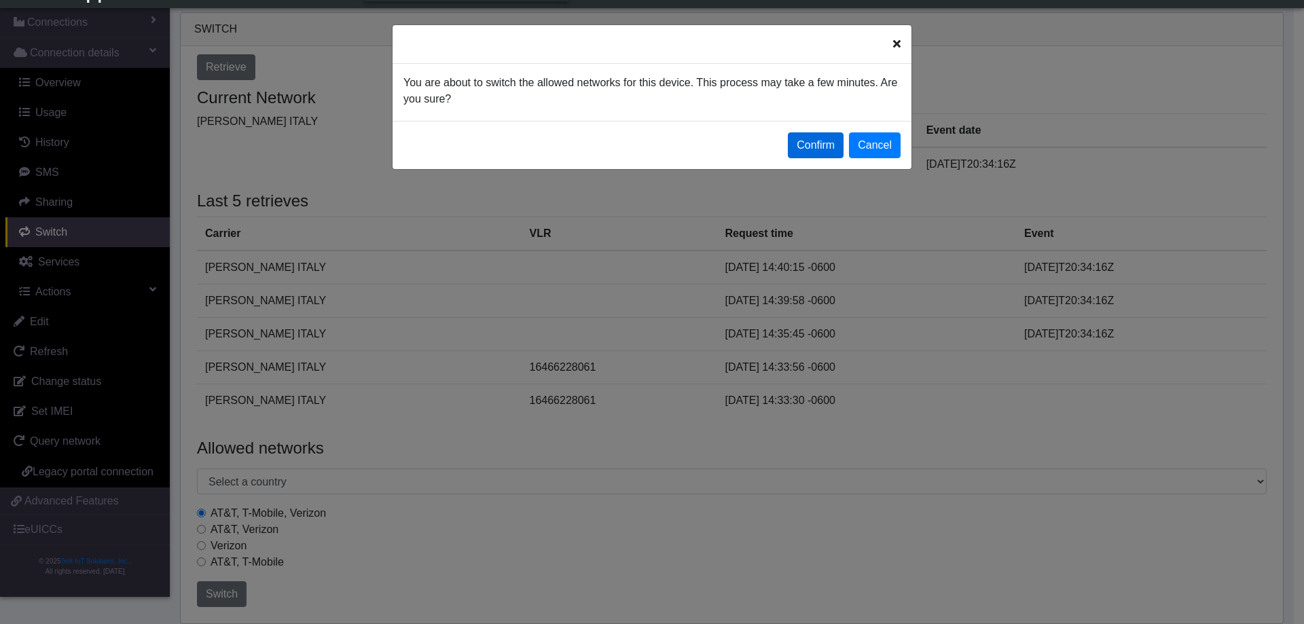
click at [816, 143] on button "Confirm" at bounding box center [816, 145] width 56 height 26
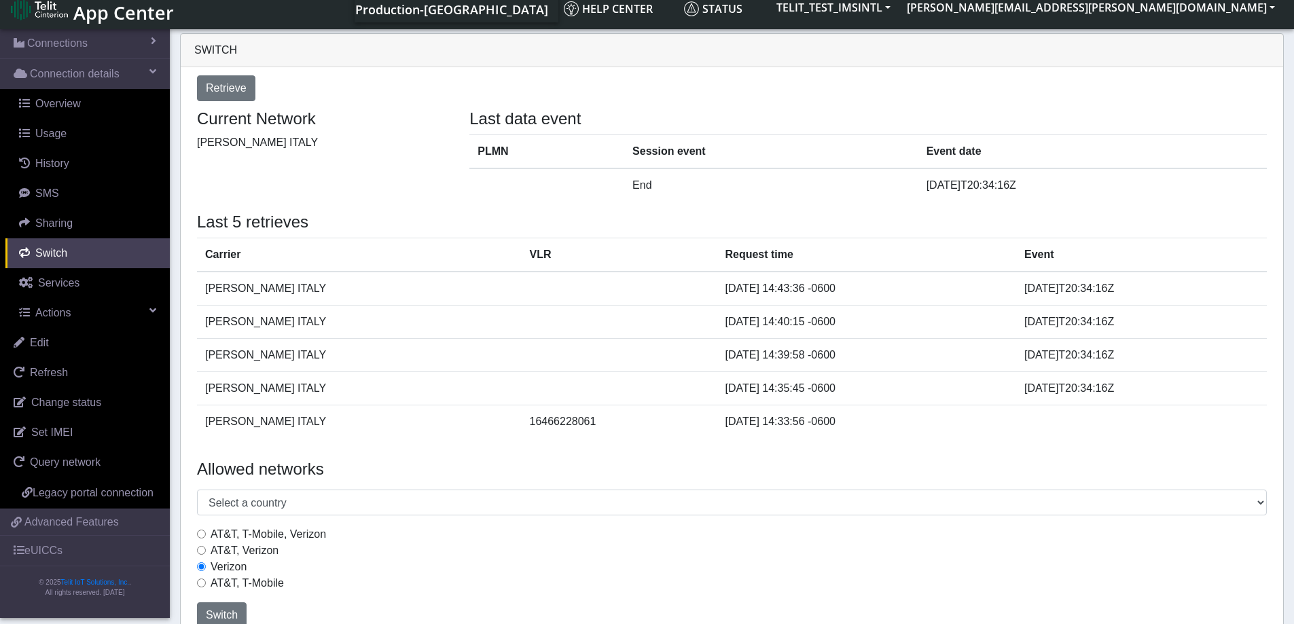
scroll to position [0, 0]
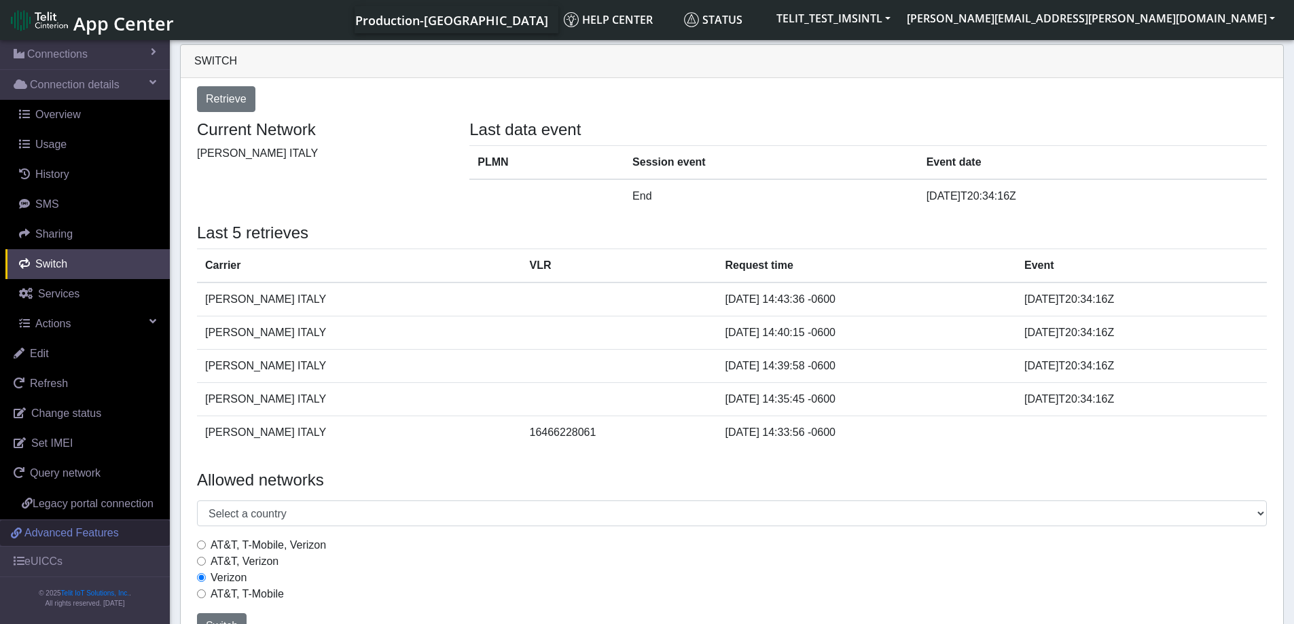
click at [43, 534] on span "Advanced Features" at bounding box center [71, 533] width 94 height 16
